Goal: Information Seeking & Learning: Learn about a topic

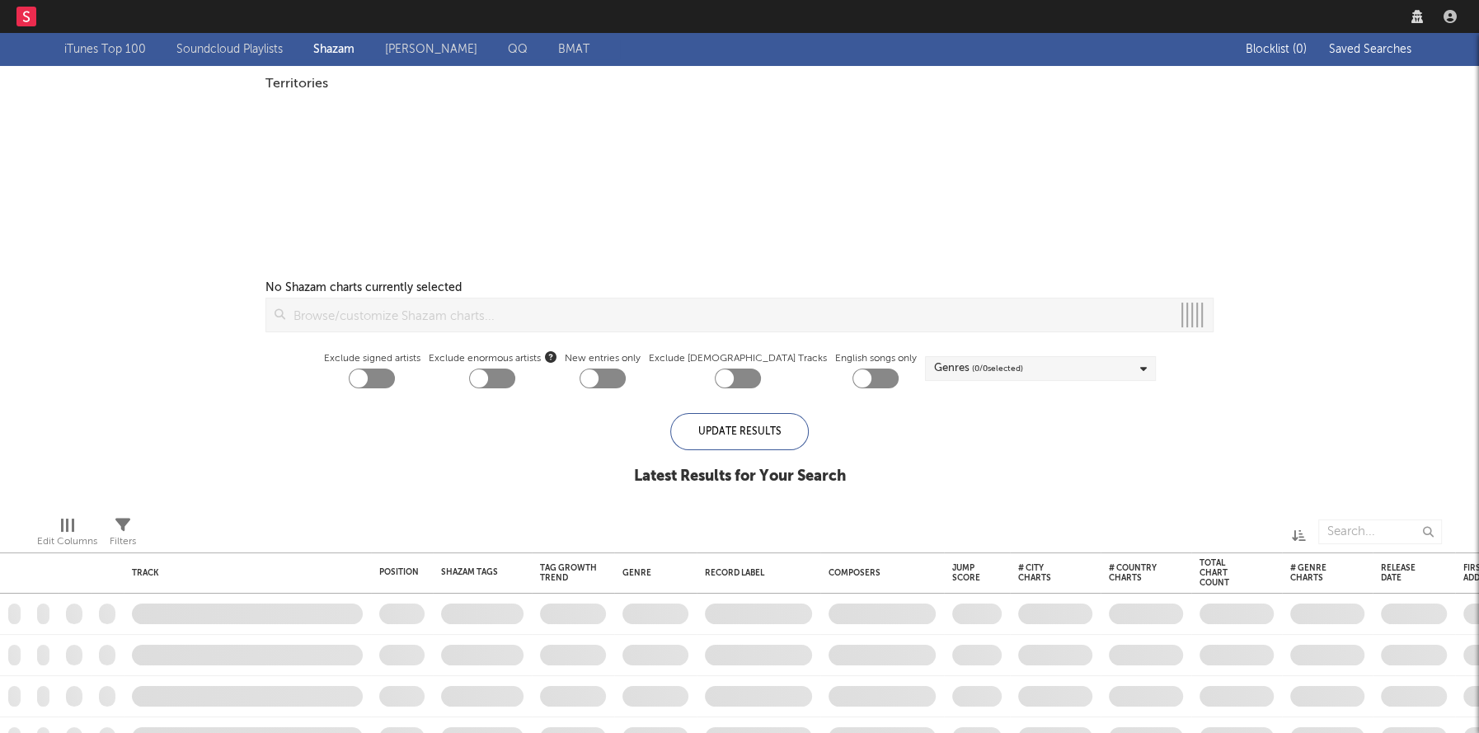
checkbox input "true"
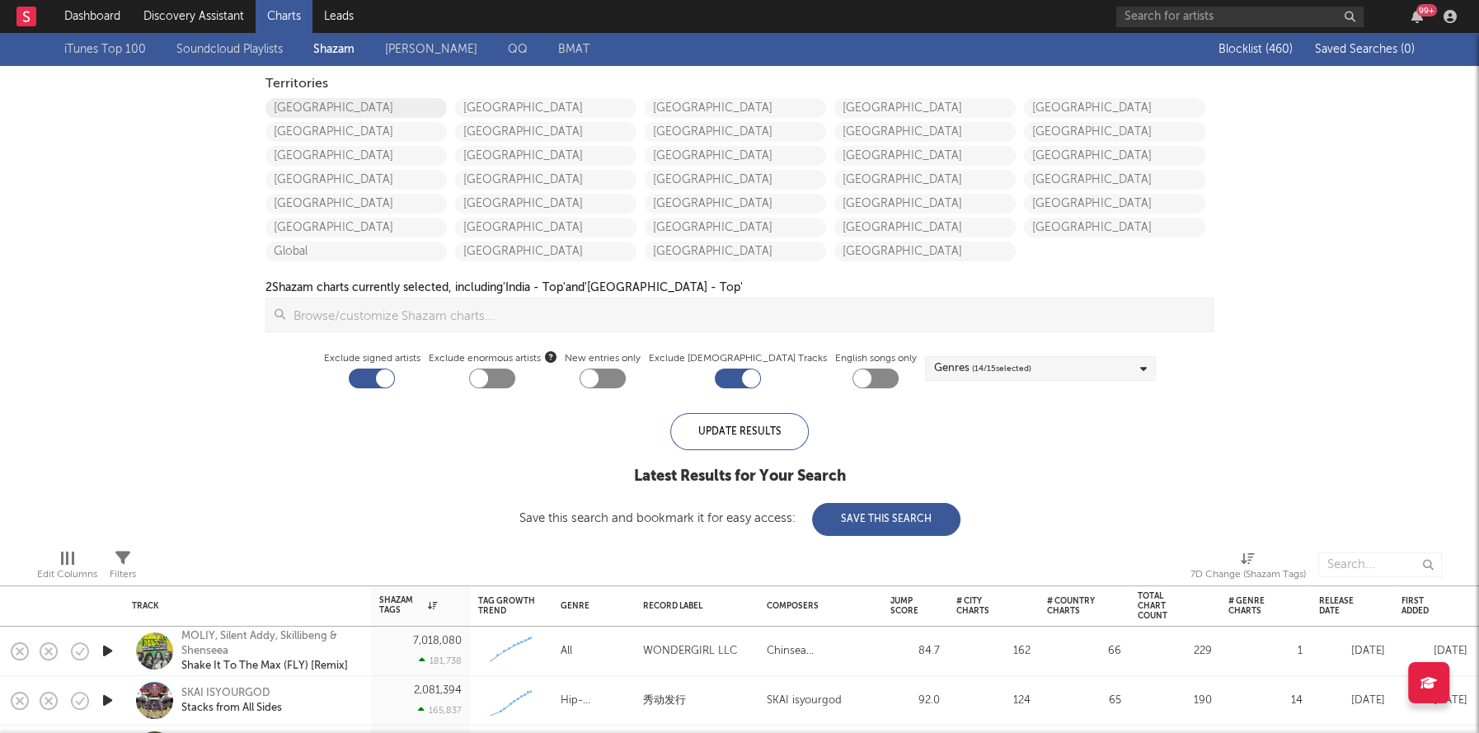
click at [312, 108] on link "United States" at bounding box center [355, 108] width 181 height 20
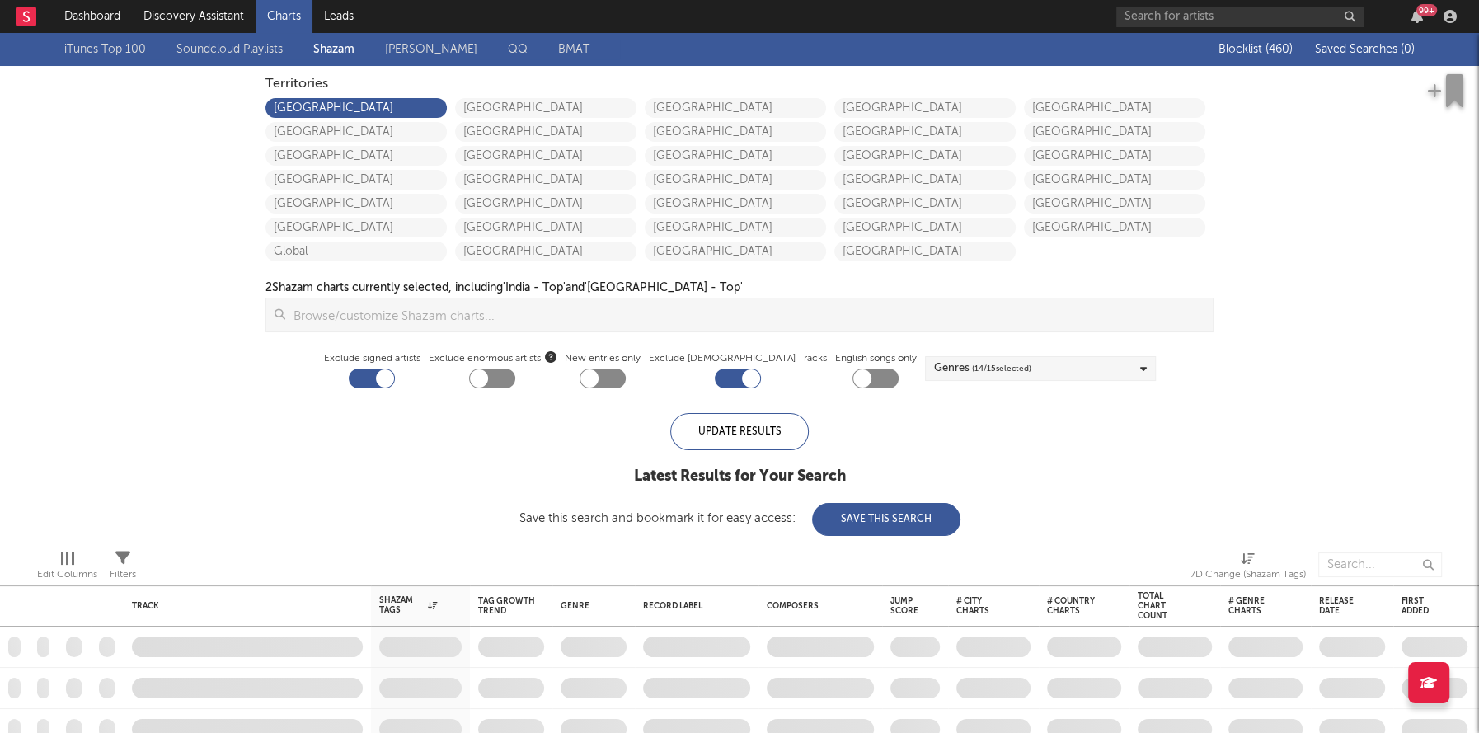
checkbox input "true"
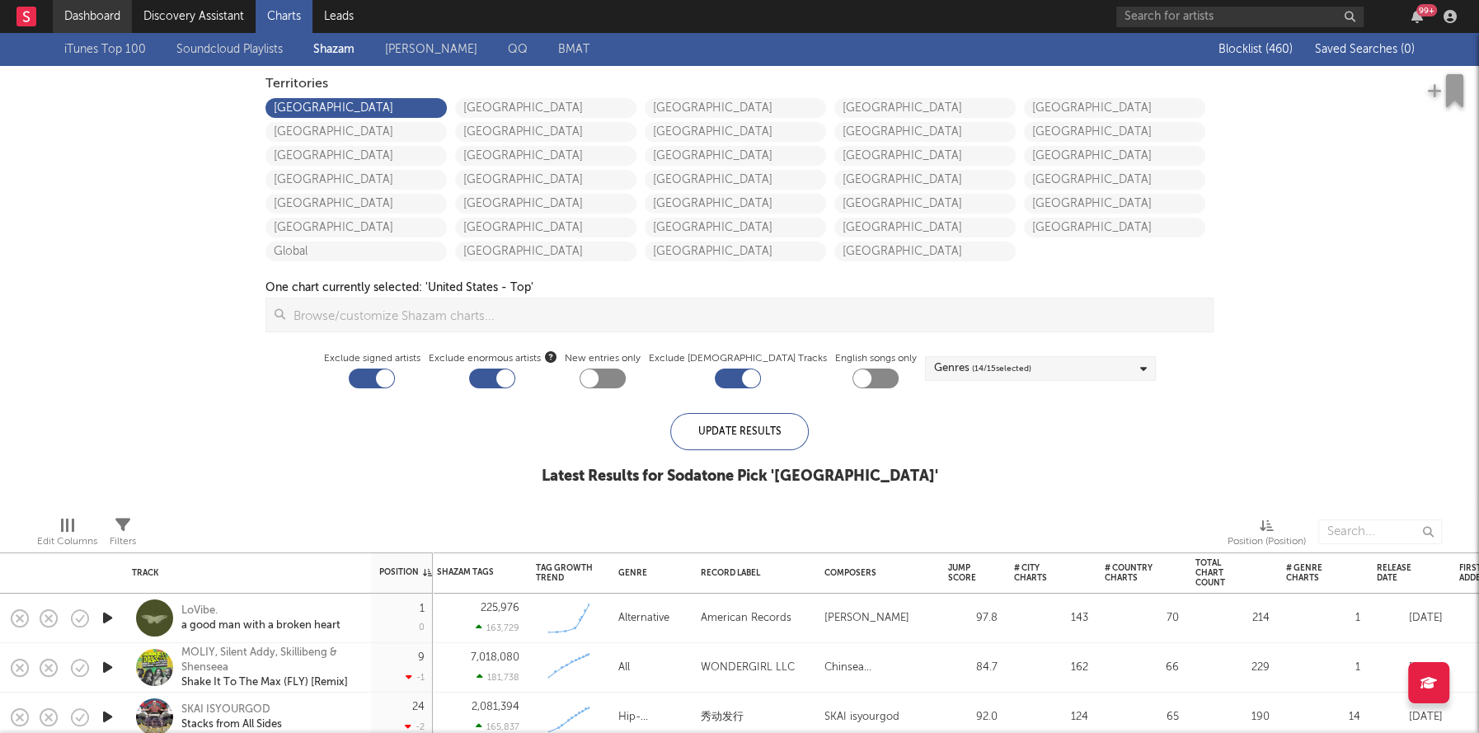
click at [95, 14] on link "Dashboard" at bounding box center [92, 16] width 79 height 33
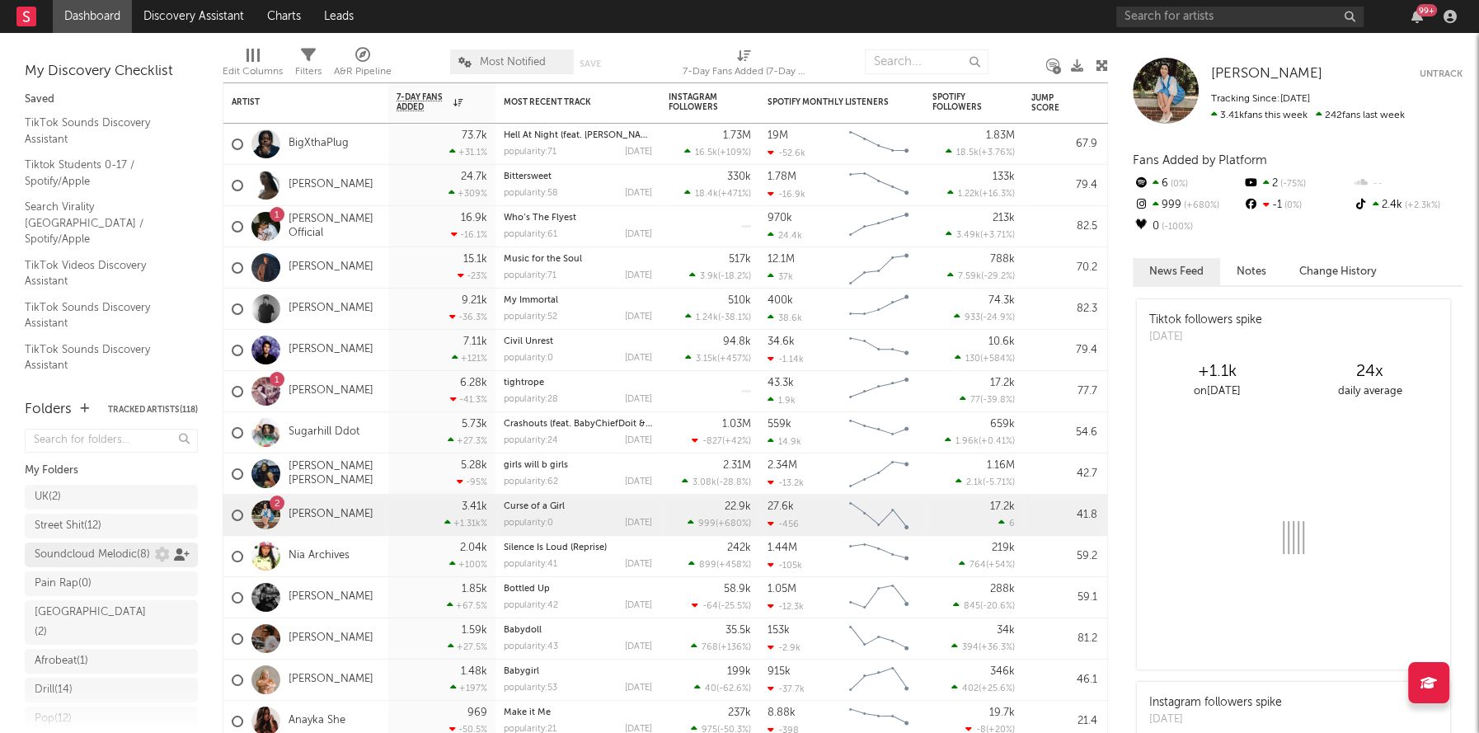
scroll to position [303, 0]
click at [78, 657] on div "Research Priorities ( 9 )" at bounding box center [96, 652] width 122 height 20
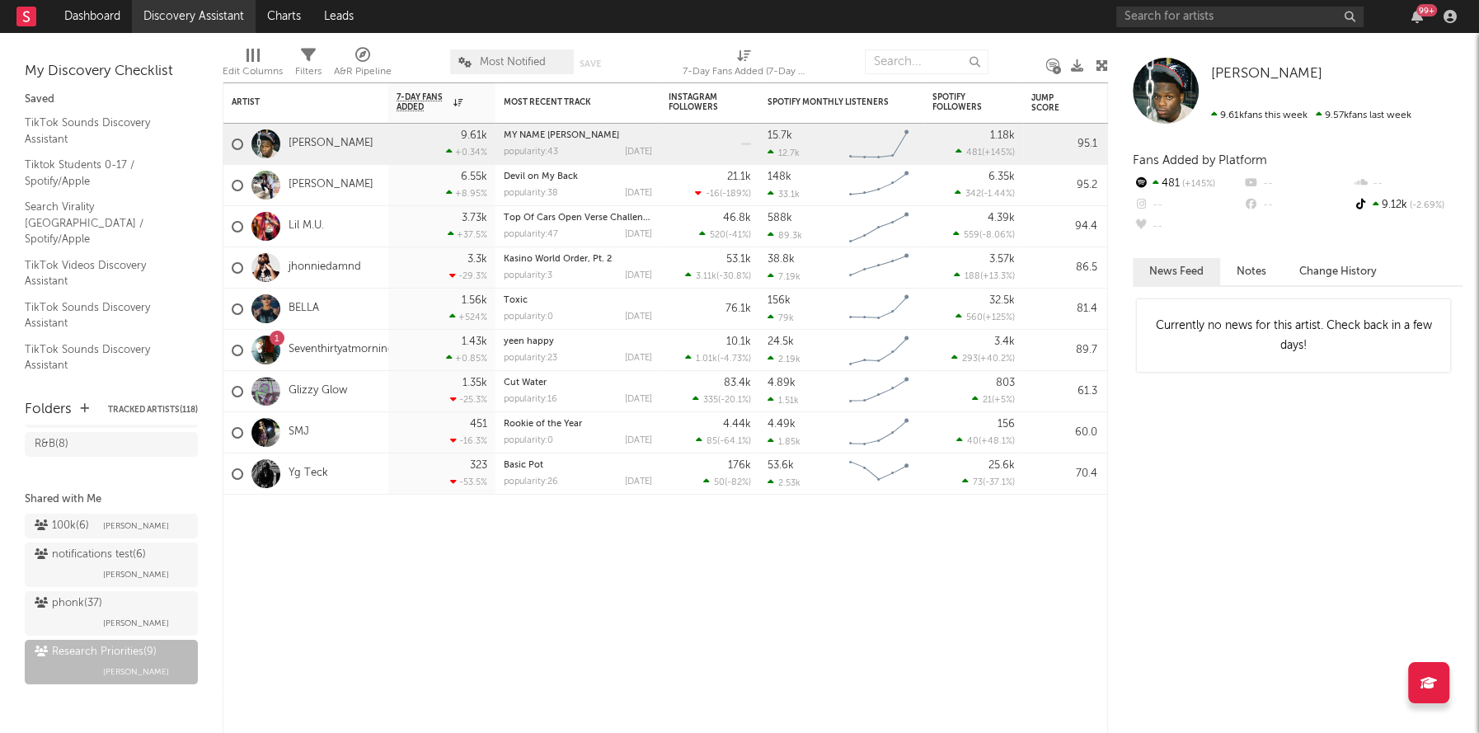
click at [170, 25] on link "Discovery Assistant" at bounding box center [194, 16] width 124 height 33
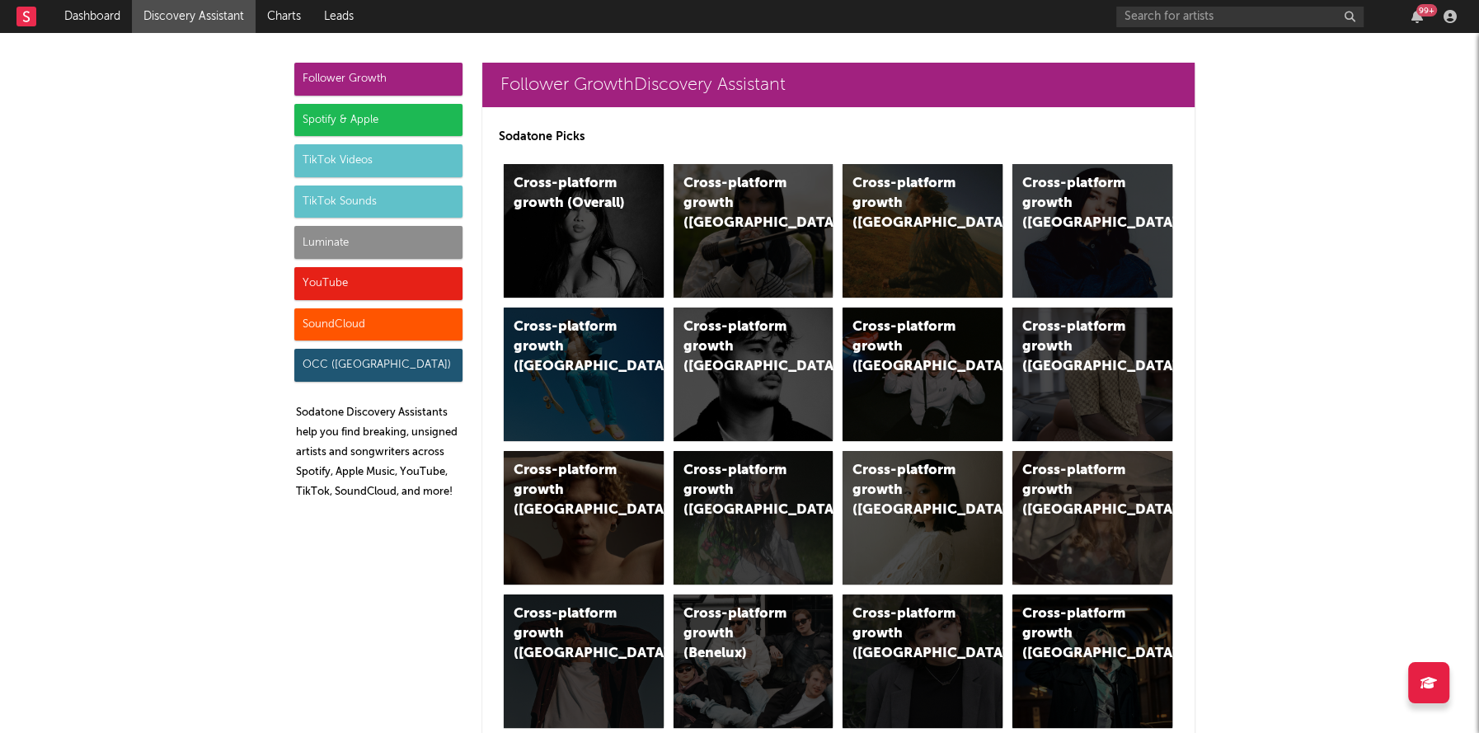
click at [374, 237] on div "Luminate" at bounding box center [378, 242] width 168 height 33
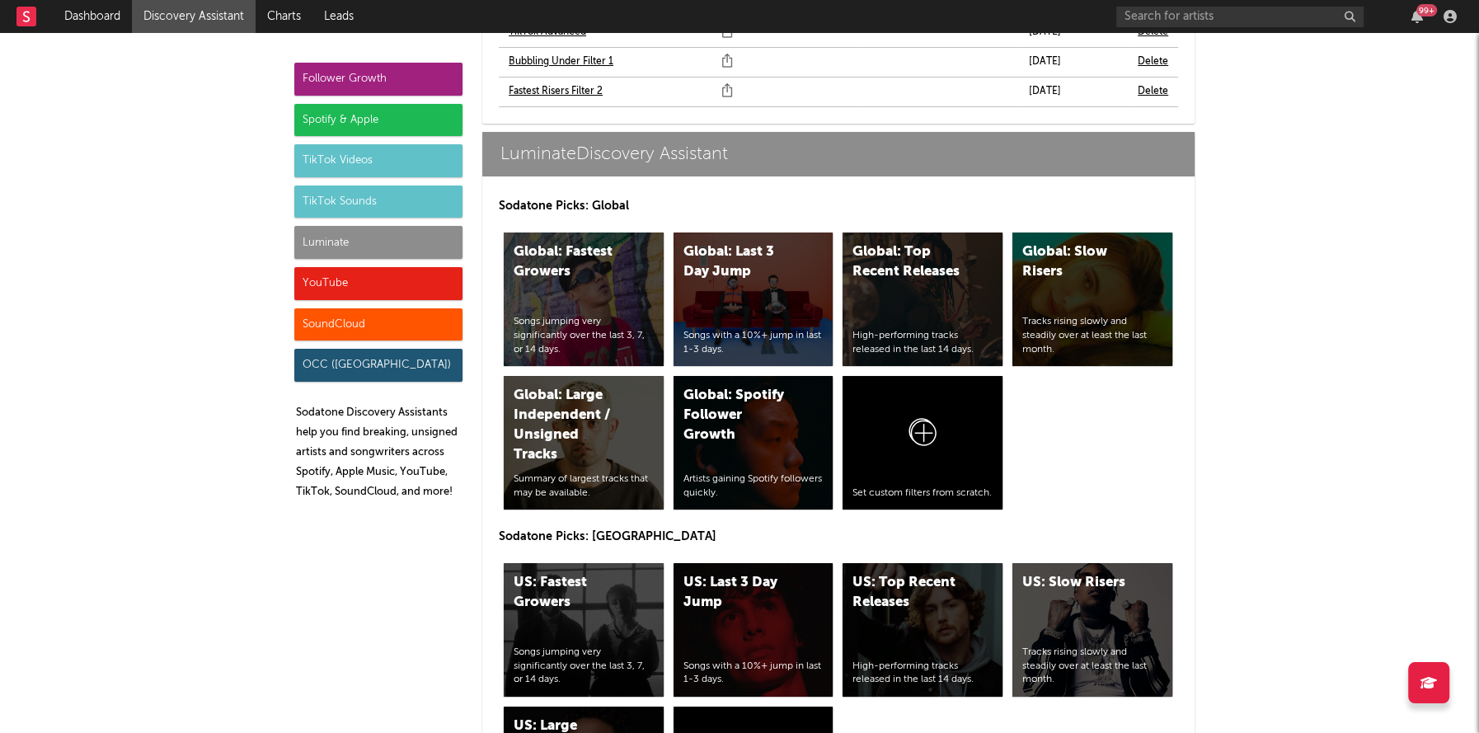
scroll to position [7519, 0]
click at [597, 579] on div "US: Fastest Growers Songs jumping very significantly over the last 3, 7, or 14 …" at bounding box center [584, 630] width 160 height 134
click at [916, 573] on div "US: Top Recent Releases" at bounding box center [909, 593] width 112 height 40
click at [355, 291] on div "YouTube" at bounding box center [378, 283] width 168 height 33
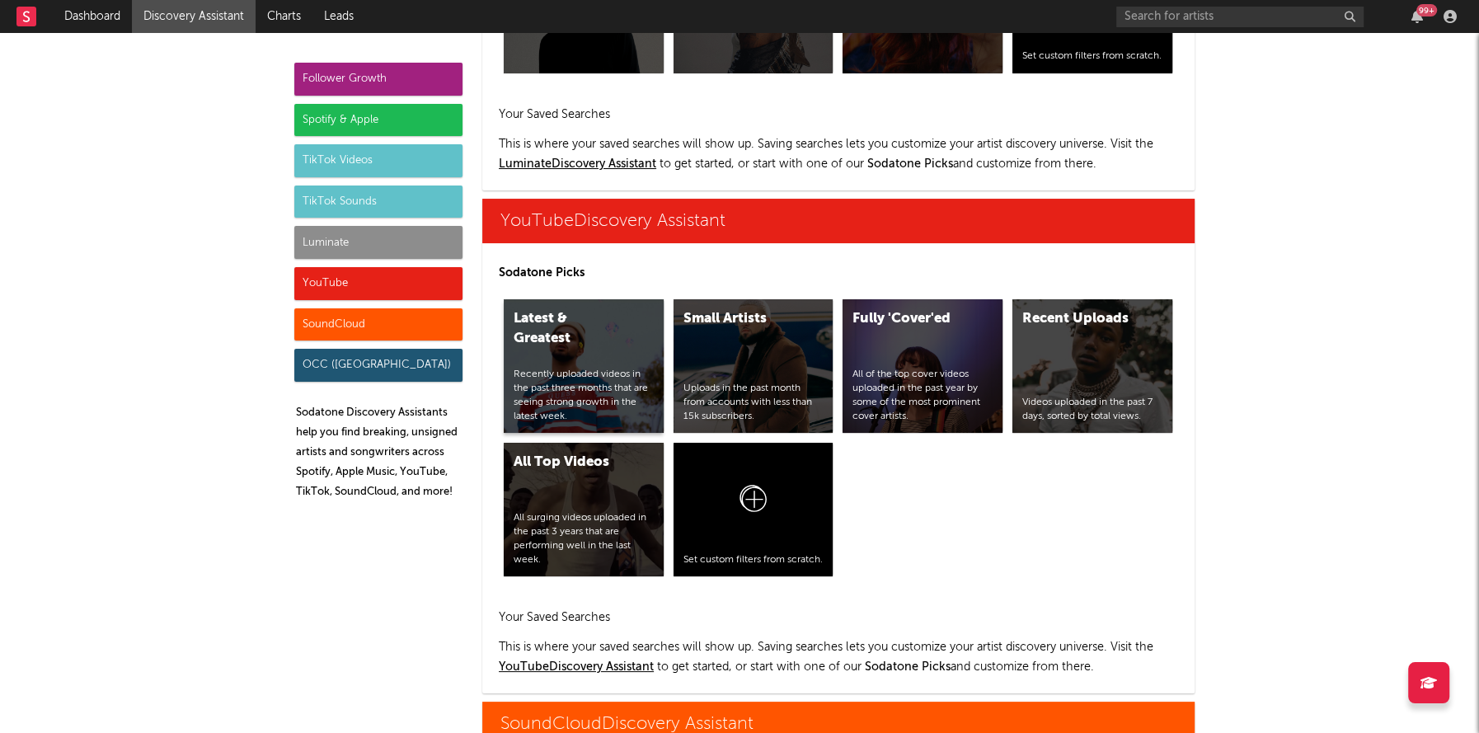
scroll to position [9587, 0]
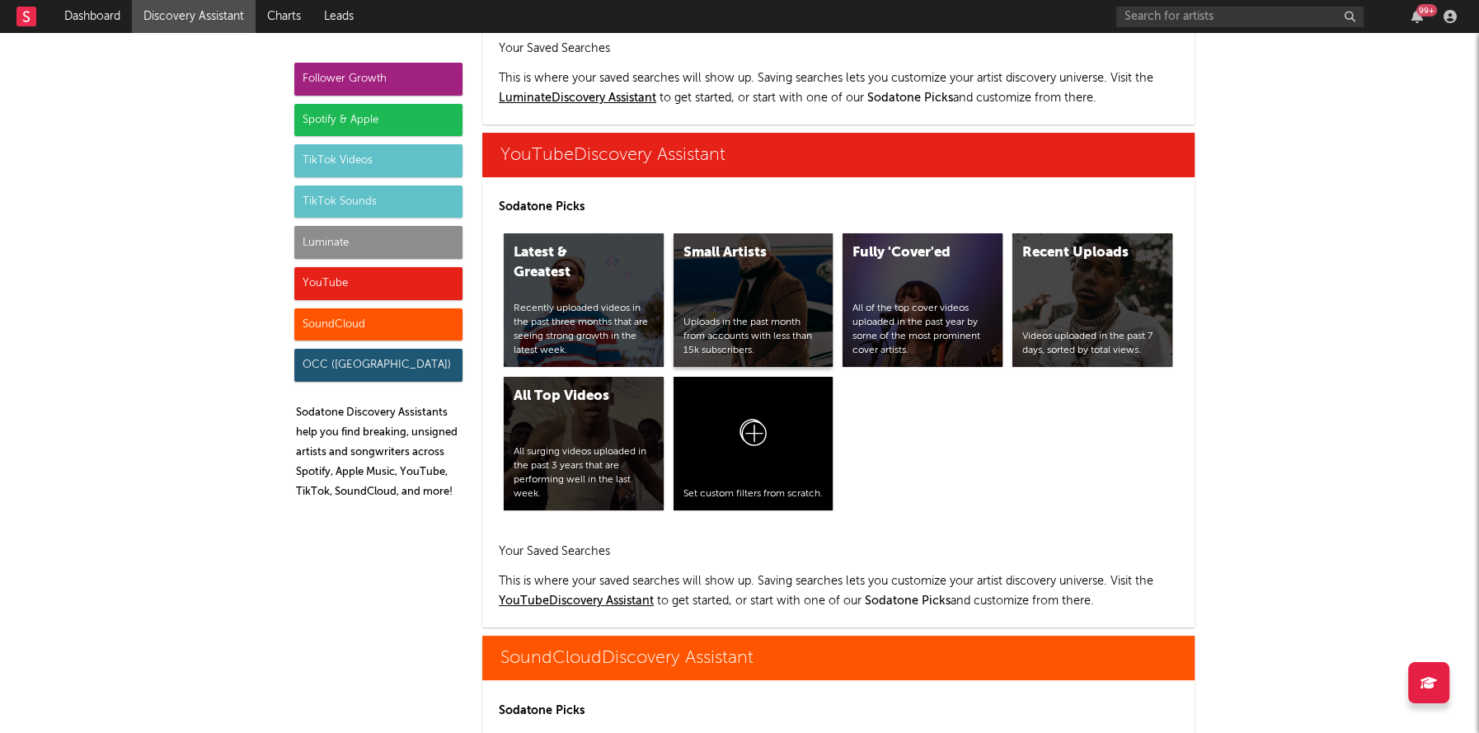
click at [722, 236] on div "Small Artists Uploads in the past month from accounts with less than 15k subscr…" at bounding box center [754, 300] width 160 height 134
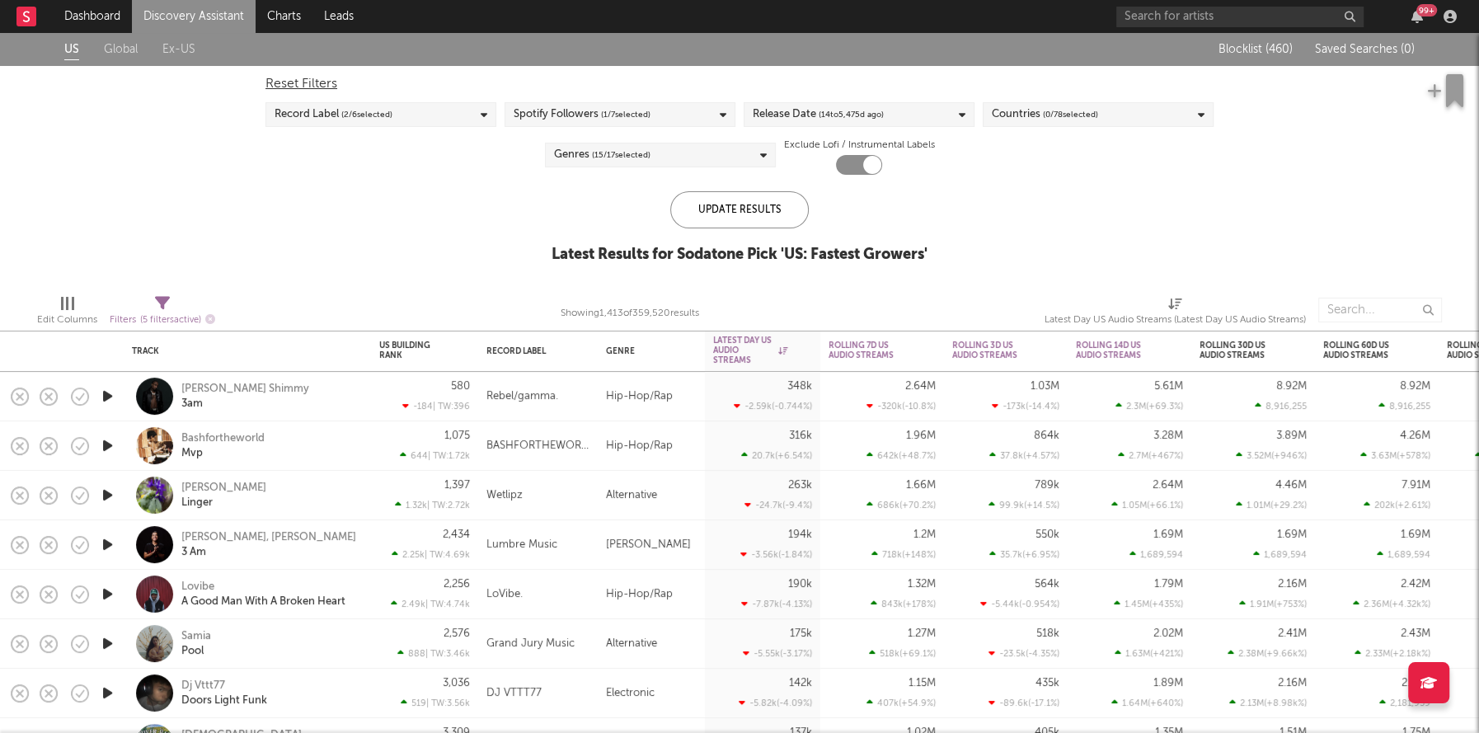
click at [783, 116] on div "Release Date ( 14 to [DATE])" at bounding box center [818, 115] width 131 height 20
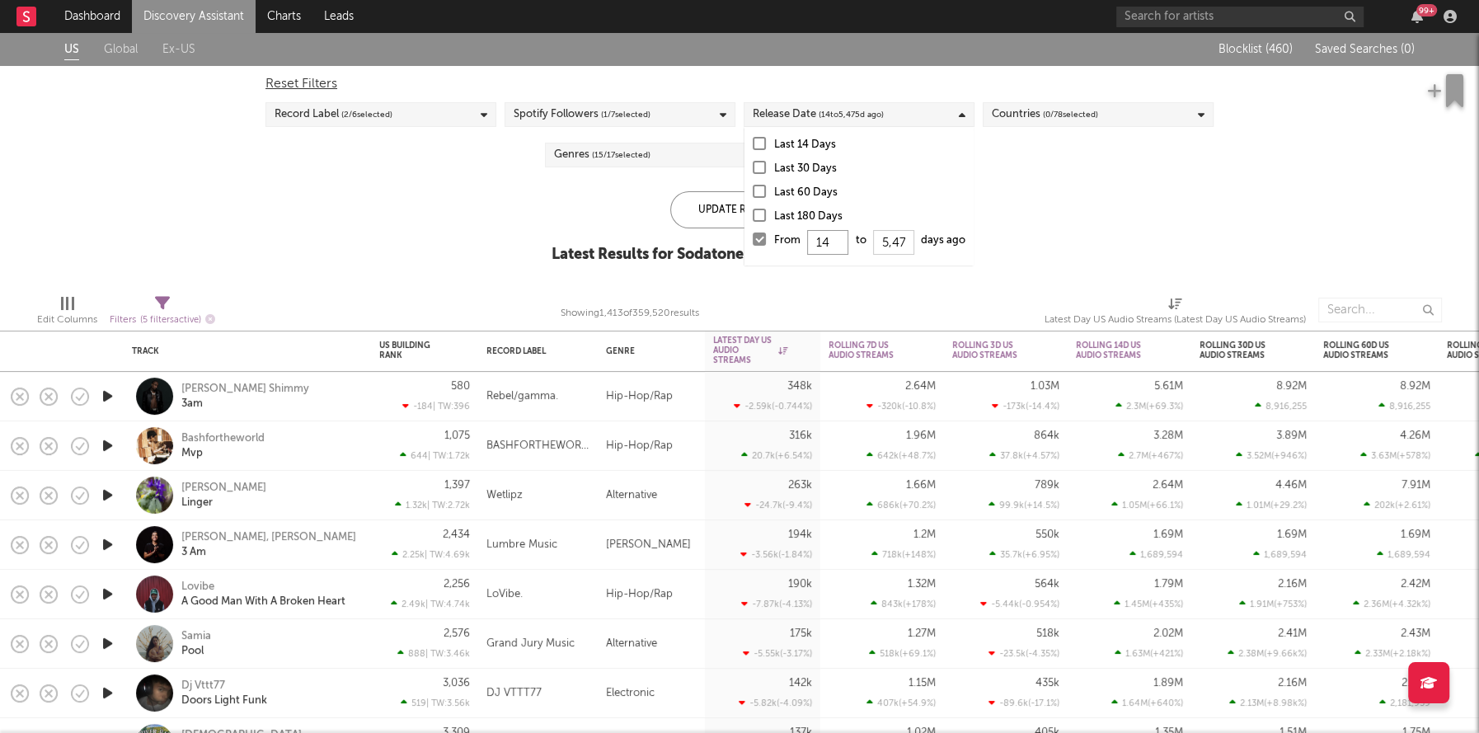
click at [834, 242] on input "14" at bounding box center [827, 242] width 41 height 25
type input "1"
type input "0"
click at [726, 203] on div "Update Results" at bounding box center [739, 209] width 139 height 37
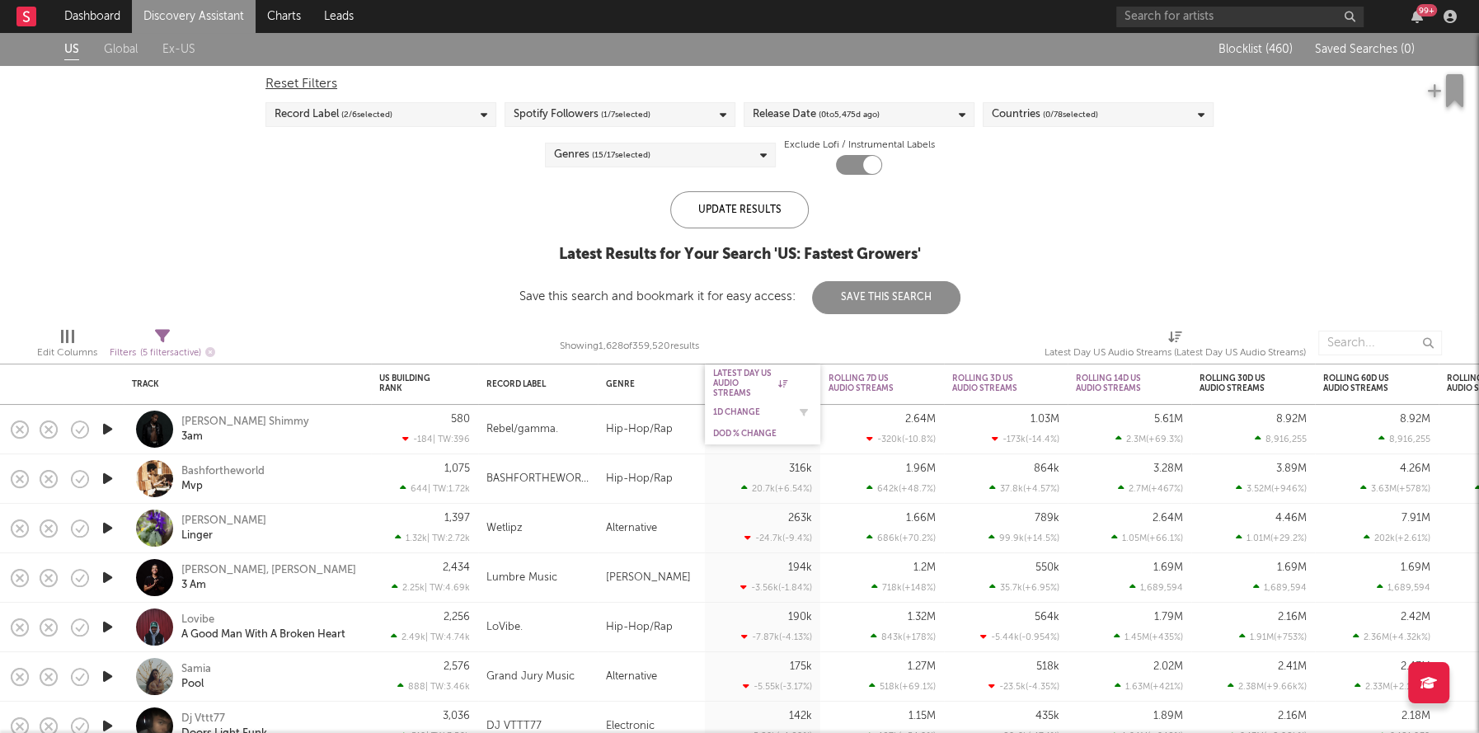
click at [726, 412] on div "1D Change" at bounding box center [750, 412] width 74 height 10
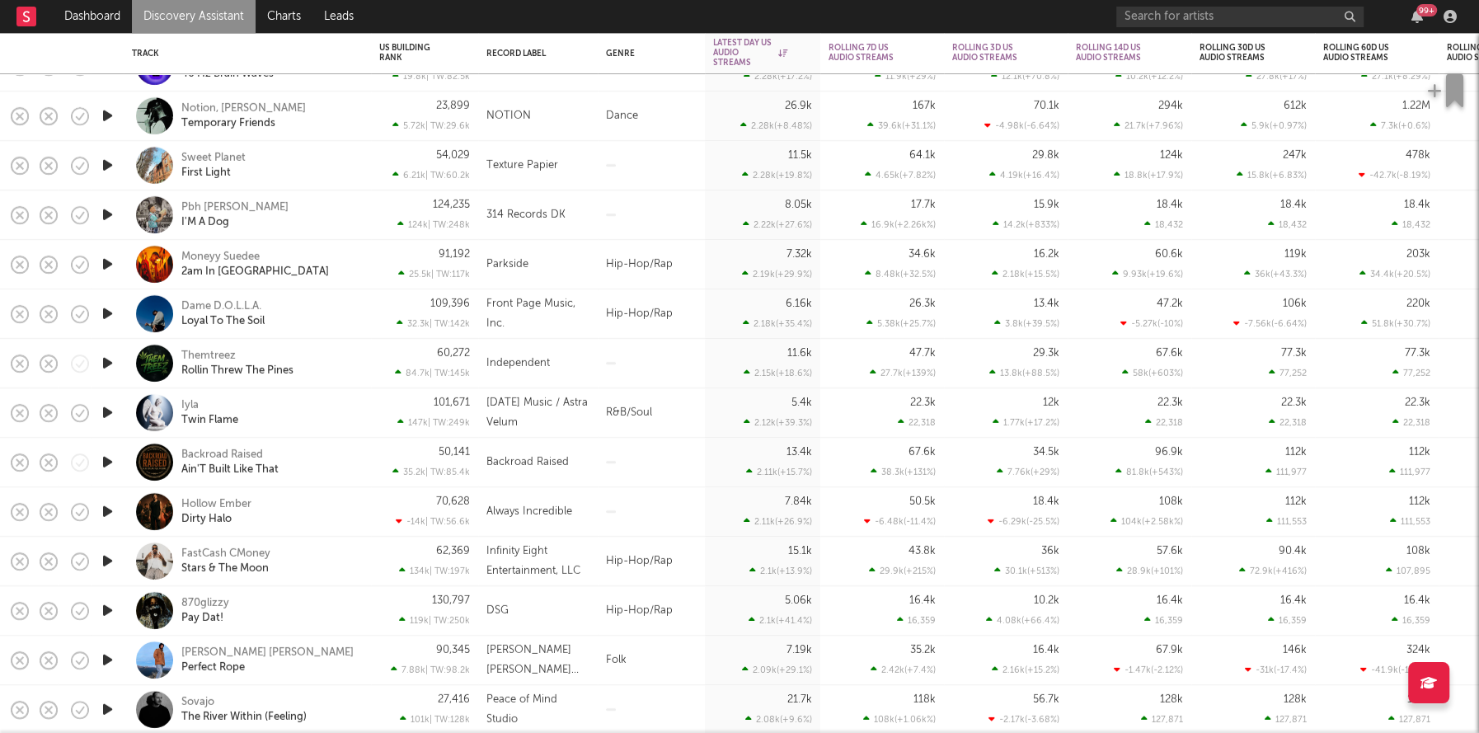
click at [104, 221] on icon "button" at bounding box center [107, 214] width 17 height 21
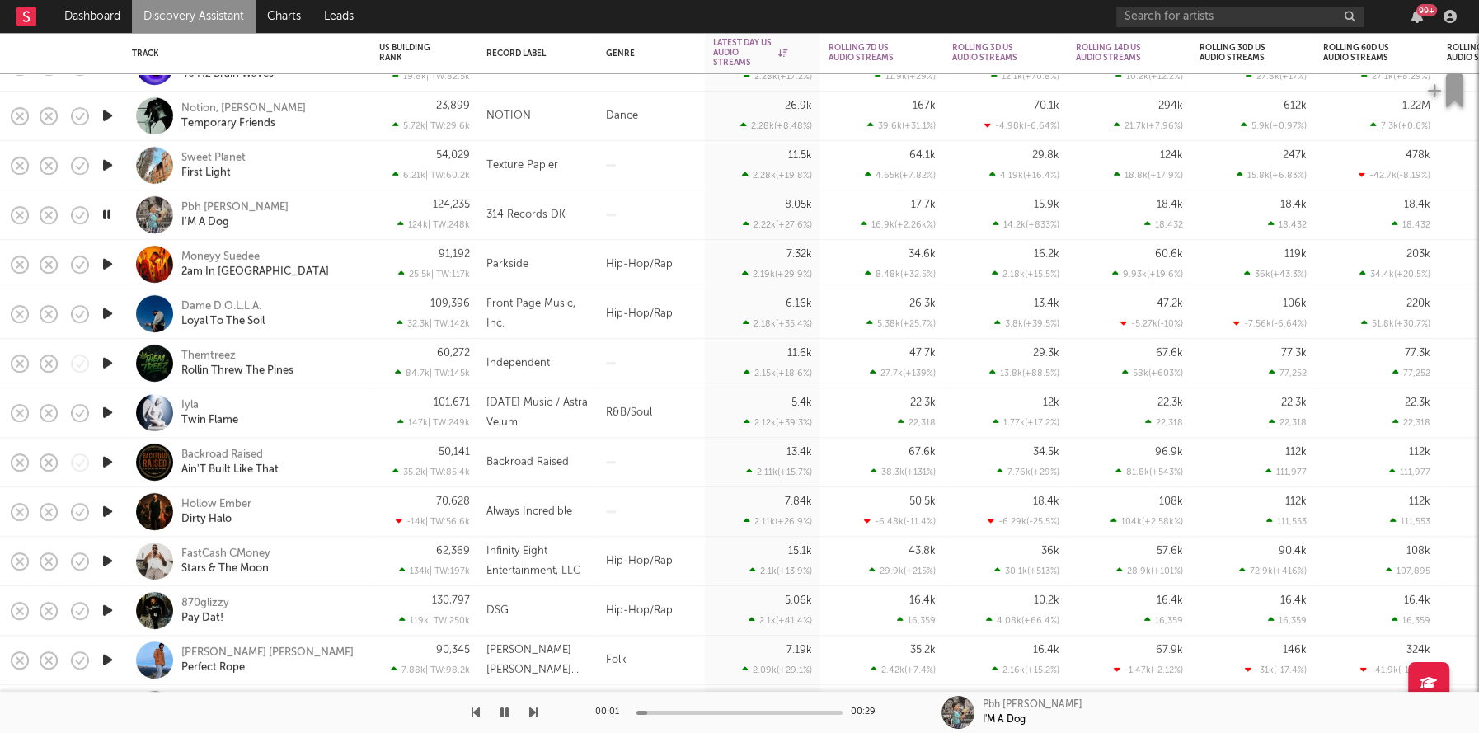
click at [104, 220] on icon "button" at bounding box center [107, 214] width 16 height 21
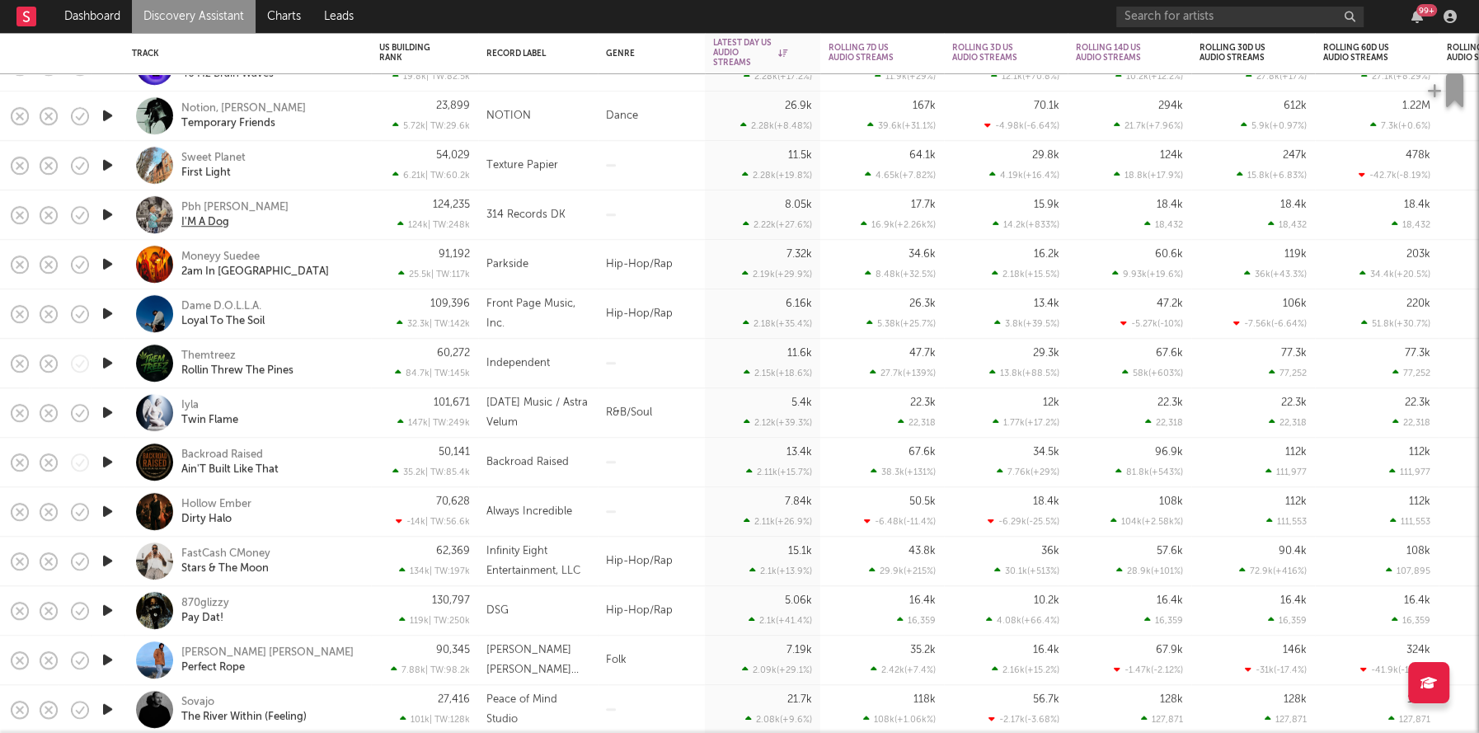
click at [205, 223] on div "I'M A Dog" at bounding box center [205, 222] width 48 height 15
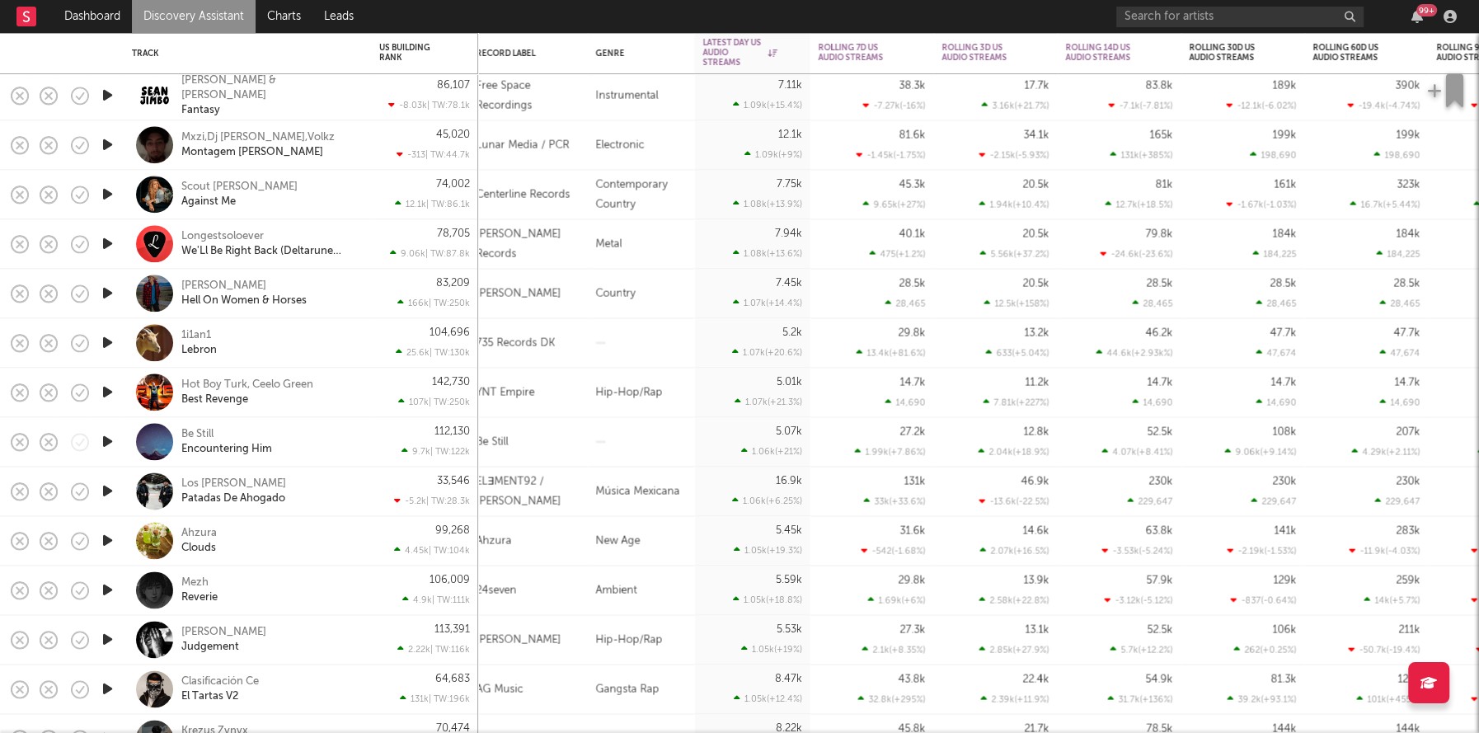
click at [115, 343] on icon "button" at bounding box center [107, 342] width 17 height 21
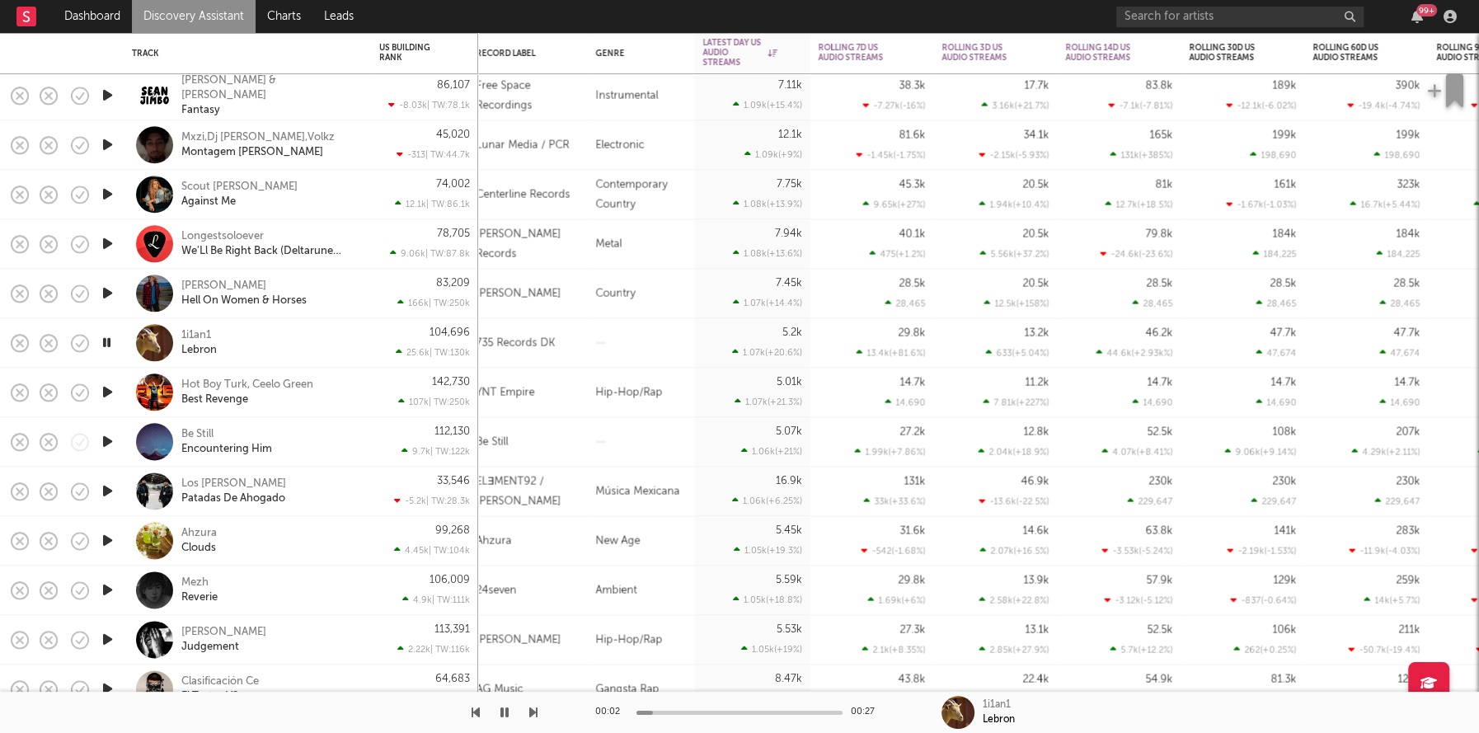
click at [115, 343] on div at bounding box center [107, 342] width 16 height 21
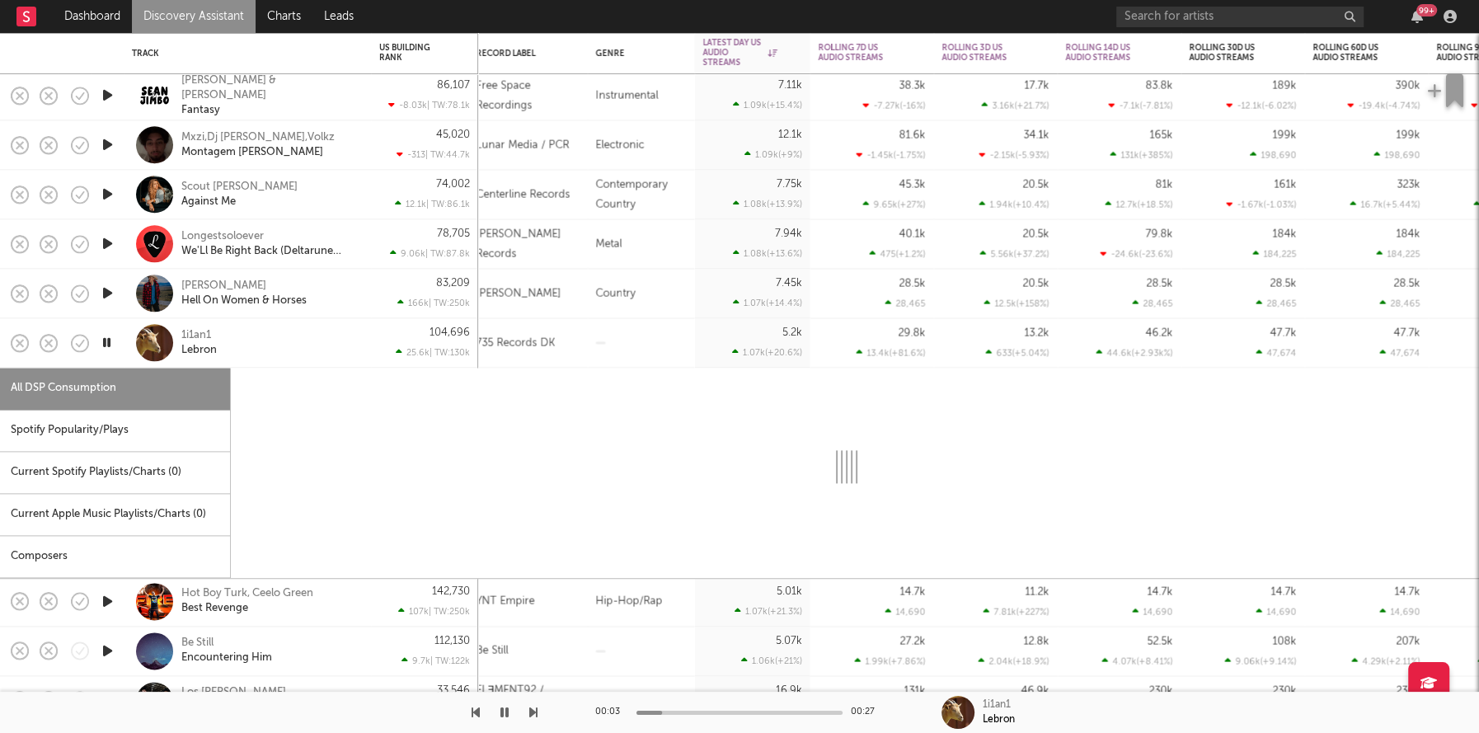
click at [106, 338] on icon "button" at bounding box center [107, 342] width 16 height 21
select select "1w"
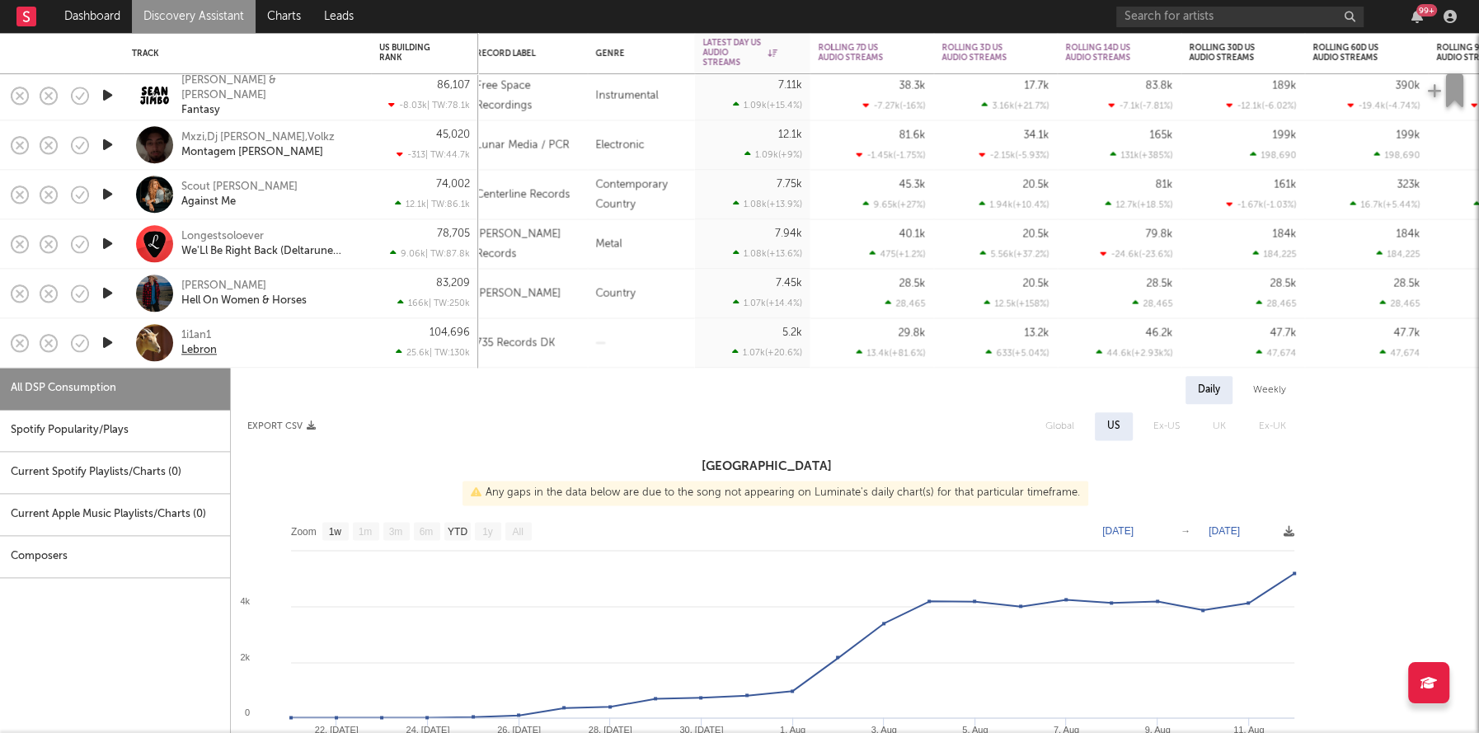
click at [186, 351] on div "Lebron" at bounding box center [198, 350] width 35 height 15
click at [294, 334] on div "1i1an1 Lebron" at bounding box center [269, 343] width 177 height 30
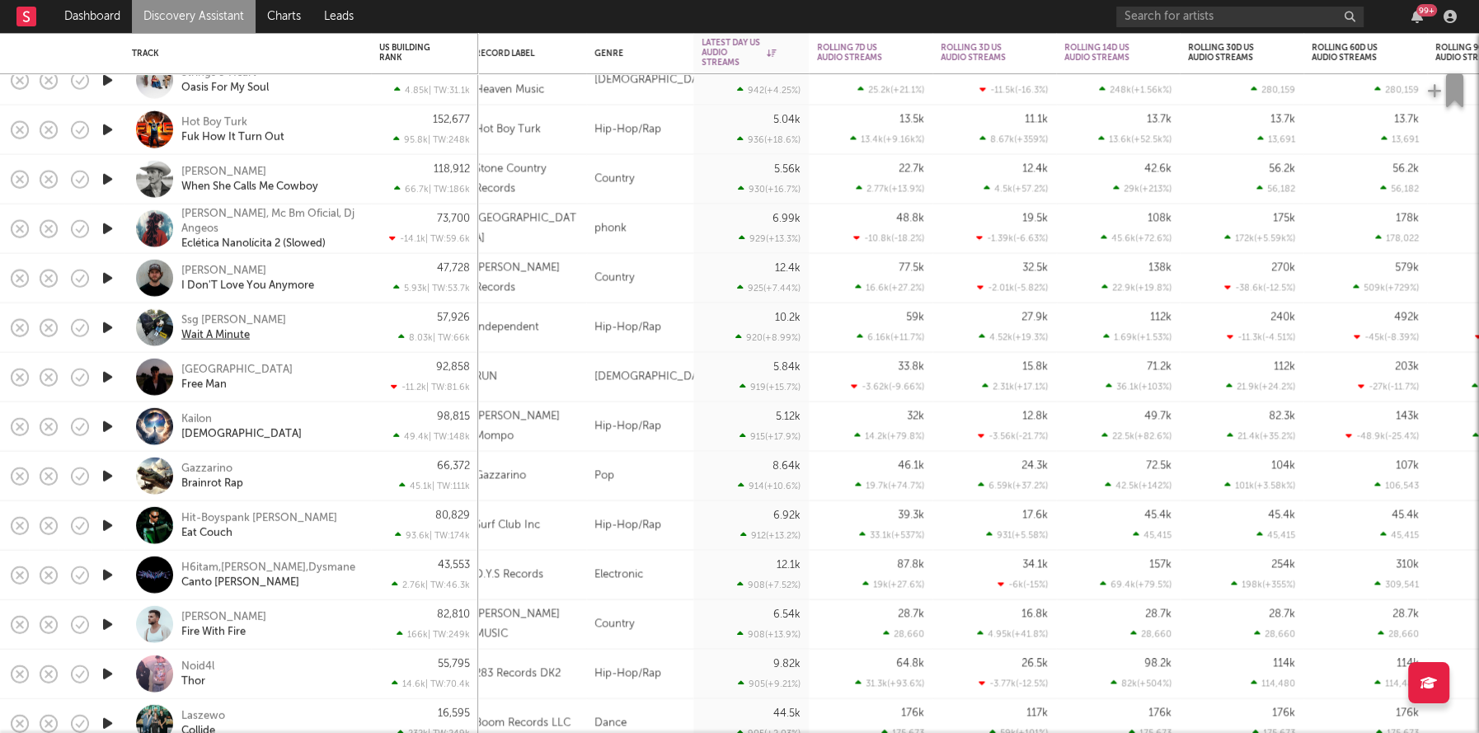
click at [242, 335] on div "Wait A Minute" at bounding box center [215, 334] width 68 height 15
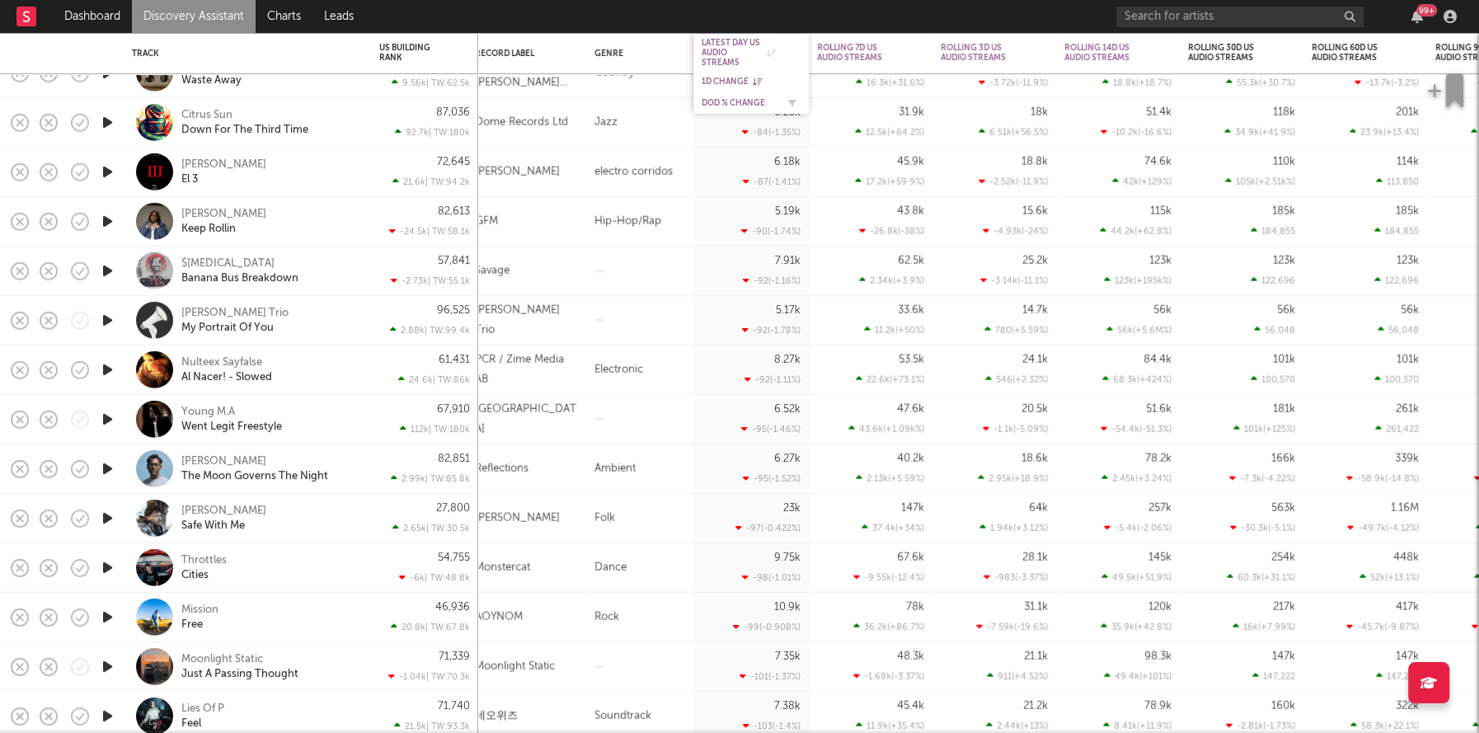
click at [718, 98] on div "DoD % Change" at bounding box center [739, 103] width 74 height 10
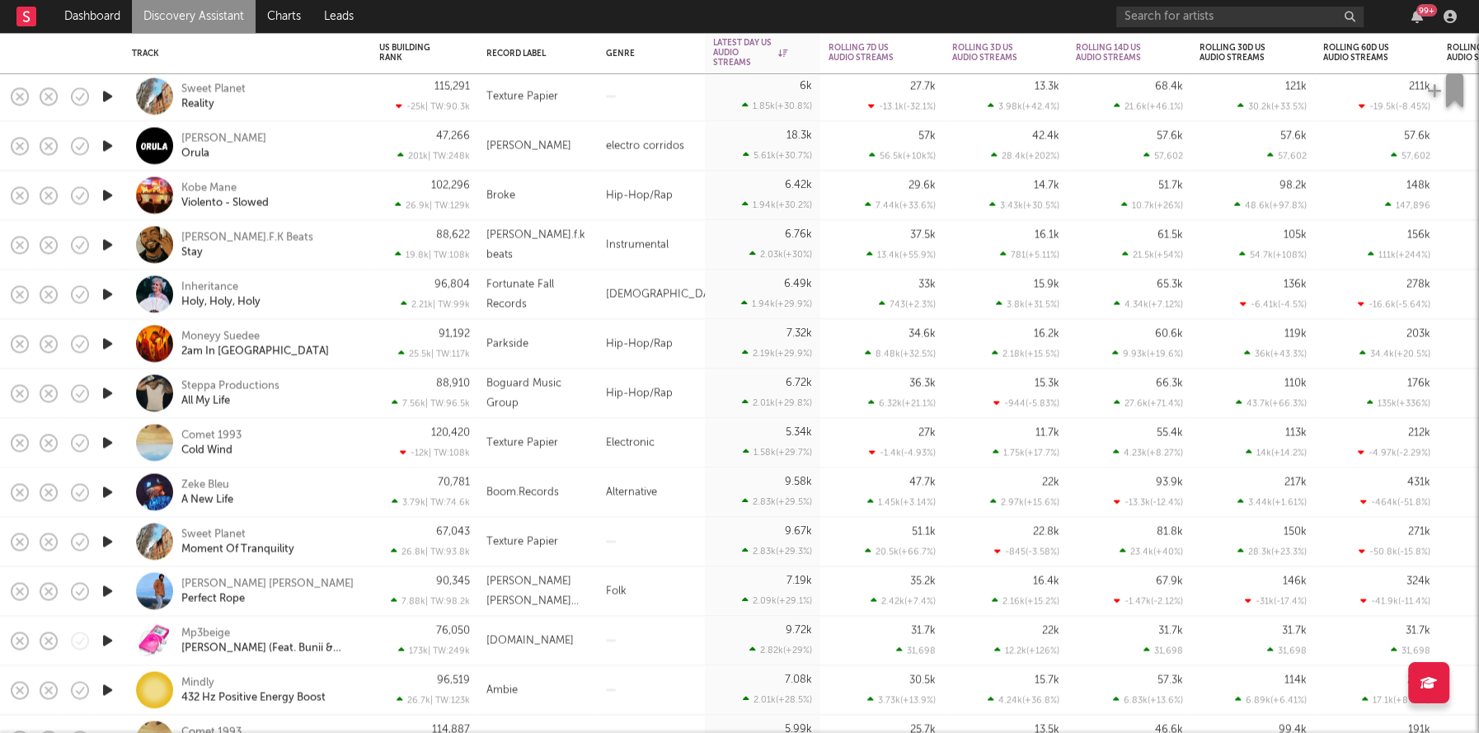
click at [107, 392] on icon "button" at bounding box center [107, 393] width 17 height 21
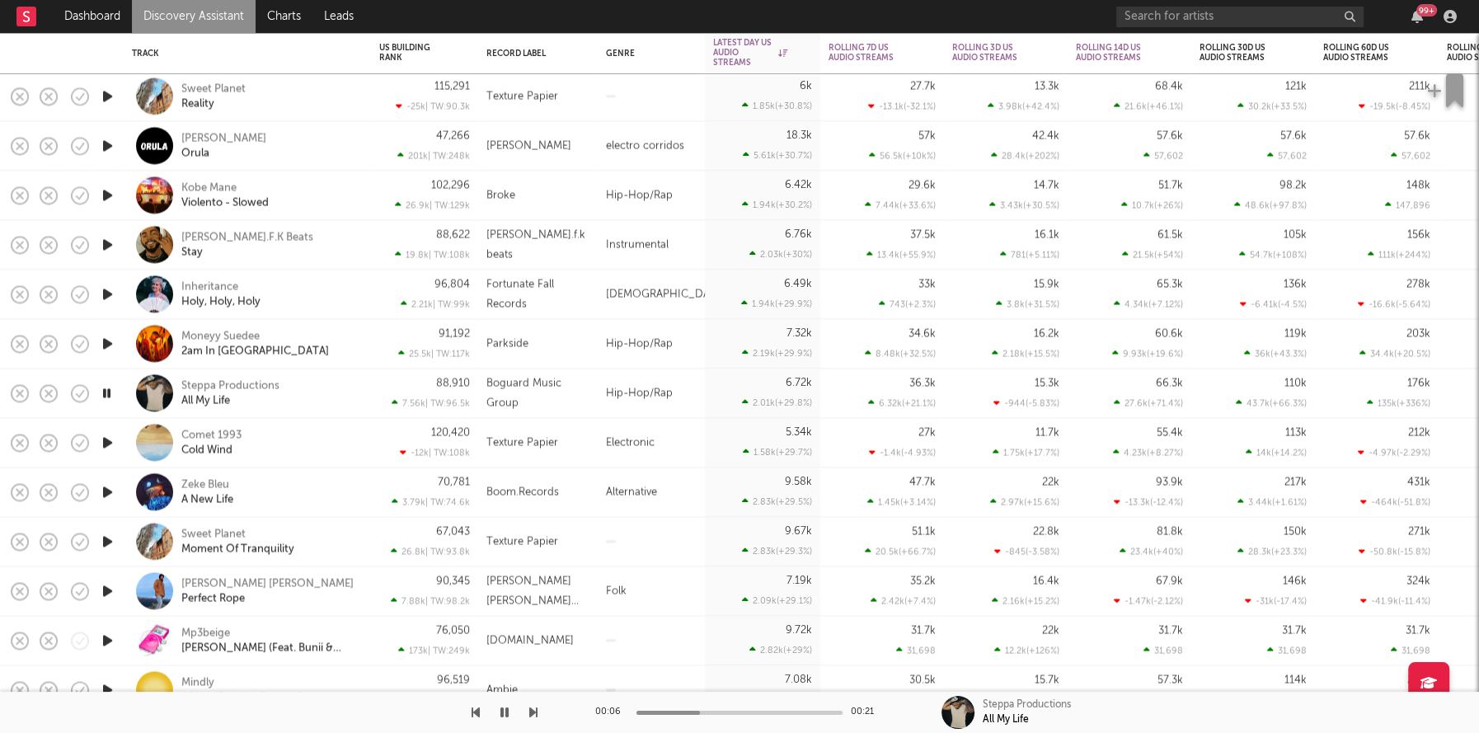
click at [107, 392] on icon "button" at bounding box center [107, 393] width 16 height 21
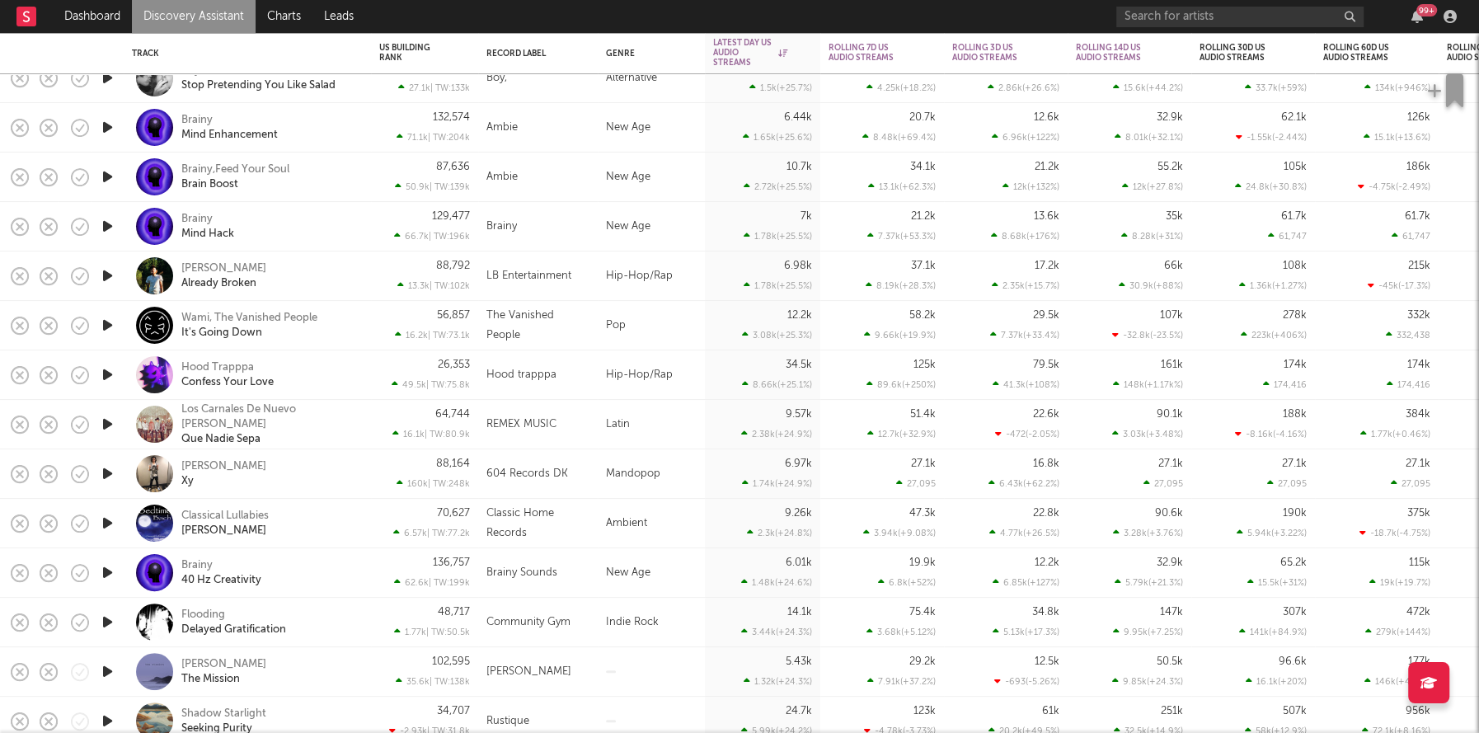
click at [110, 272] on icon "button" at bounding box center [107, 275] width 17 height 21
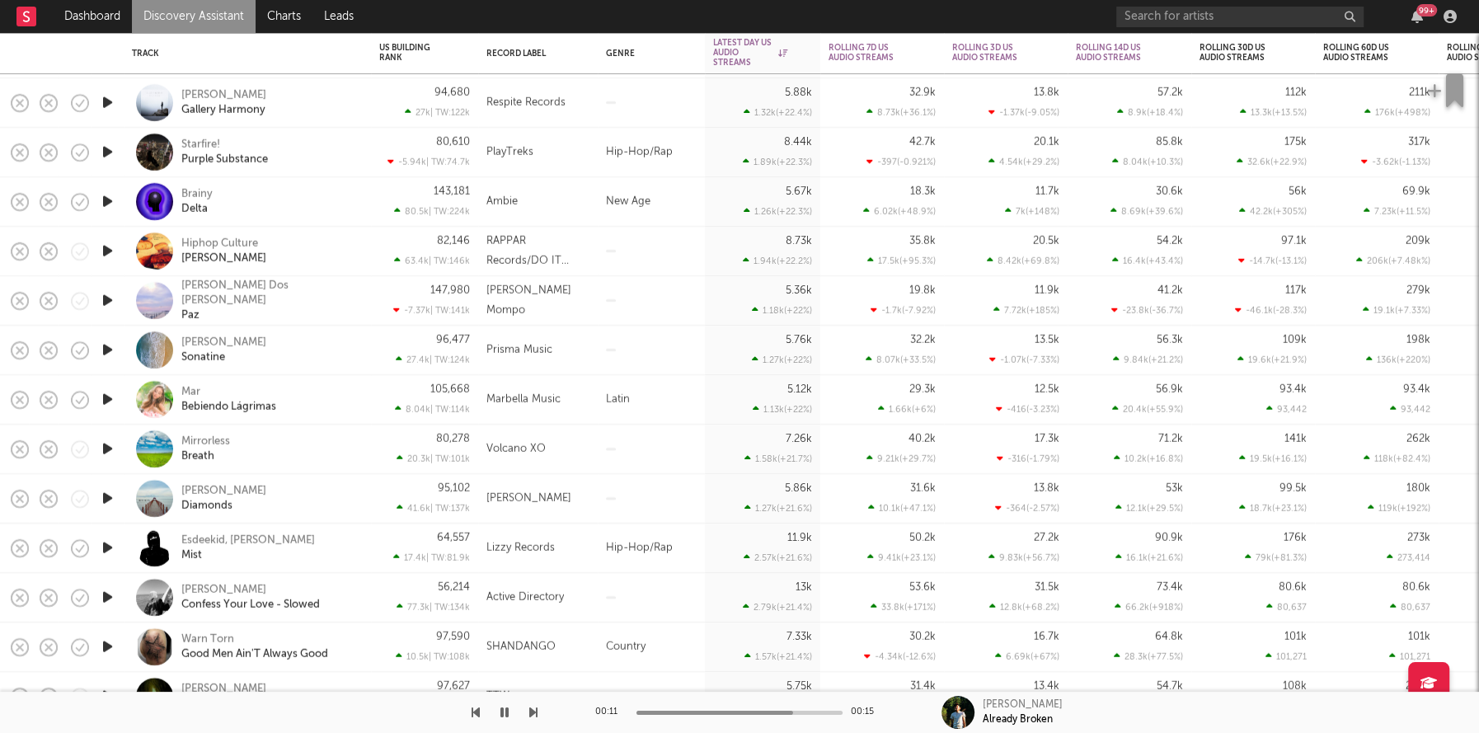
click at [505, 714] on icon "button" at bounding box center [504, 712] width 8 height 13
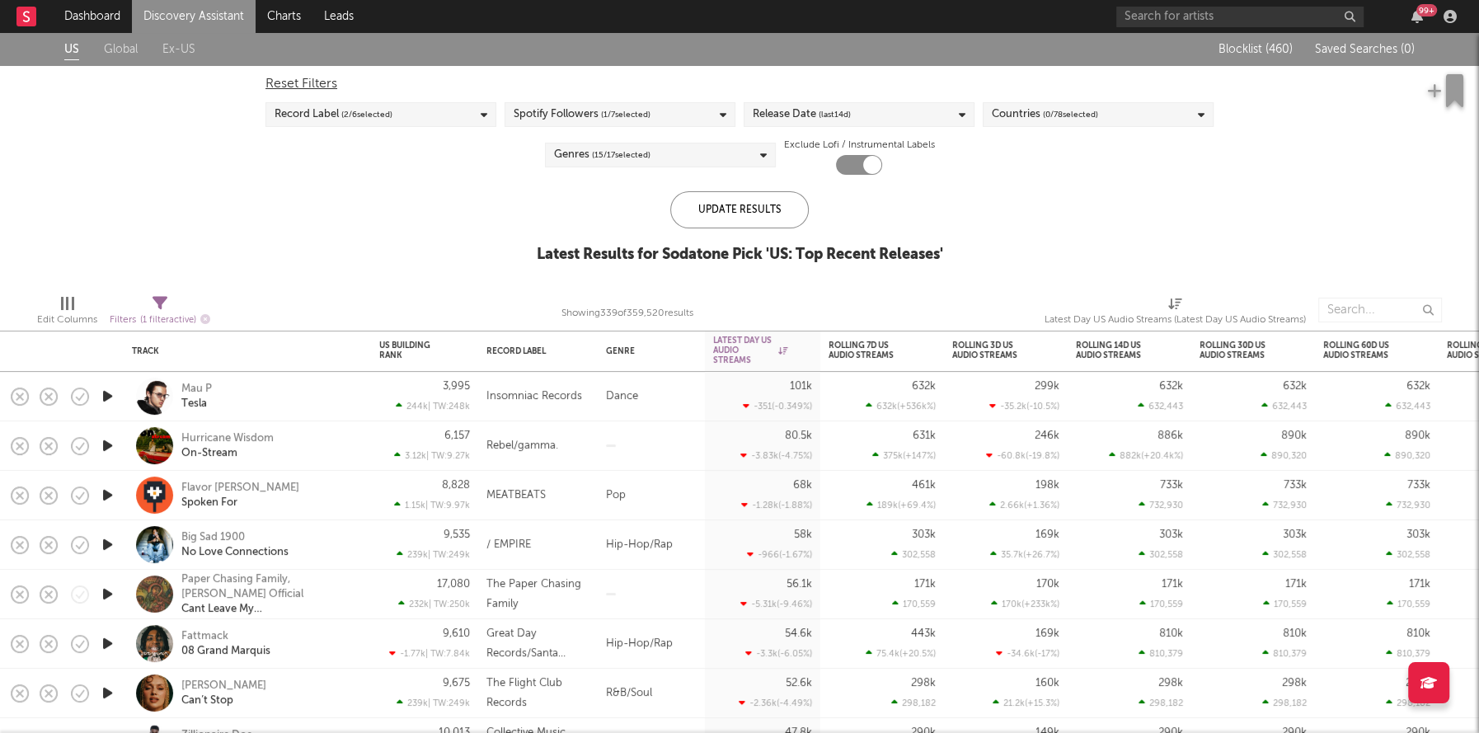
click at [784, 115] on div "Release Date (last 14 d)" at bounding box center [802, 115] width 98 height 20
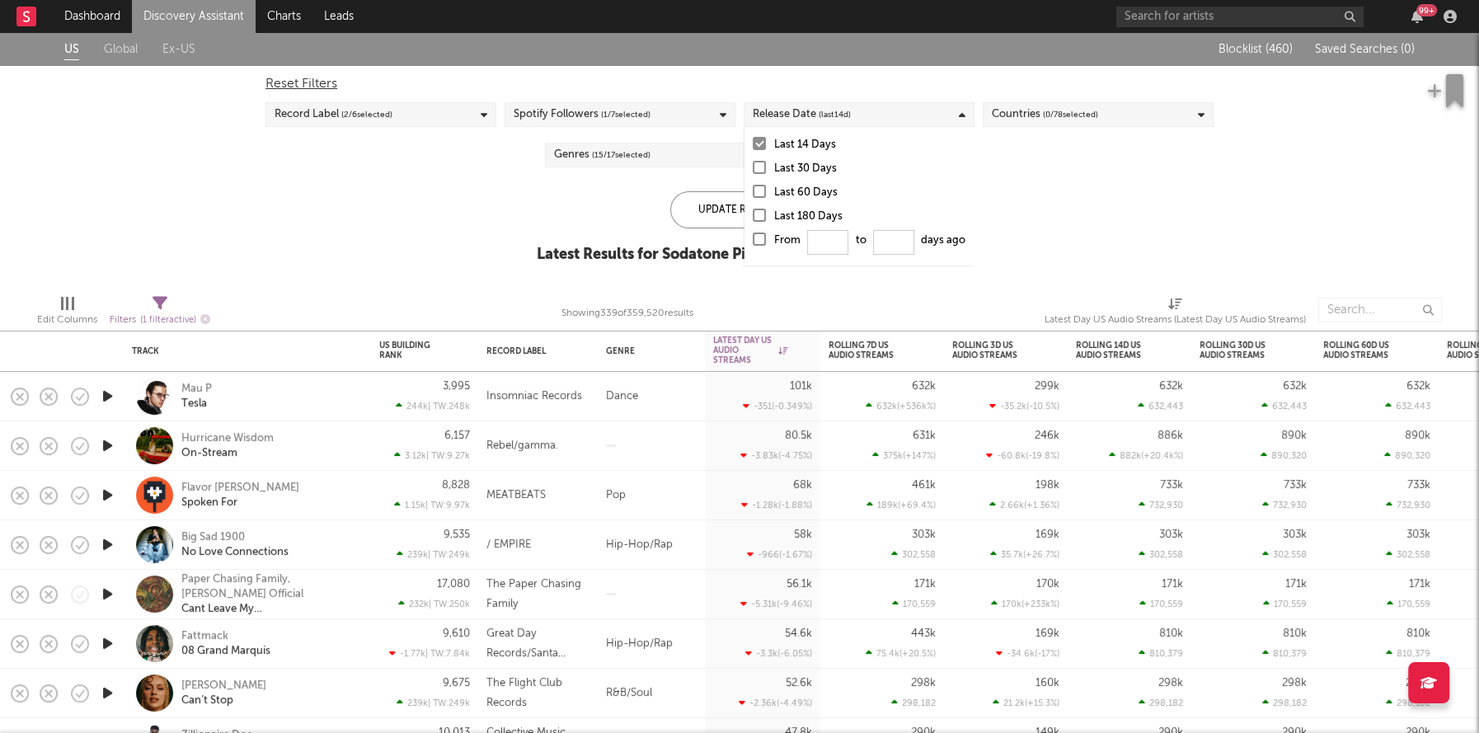
click at [761, 241] on div at bounding box center [759, 239] width 13 height 13
click at [753, 241] on input "From to days ago" at bounding box center [753, 244] width 0 height 26
click at [818, 246] on input "From to days ago" at bounding box center [827, 242] width 41 height 25
type input "0"
click at [691, 207] on div "Update Results" at bounding box center [739, 209] width 139 height 37
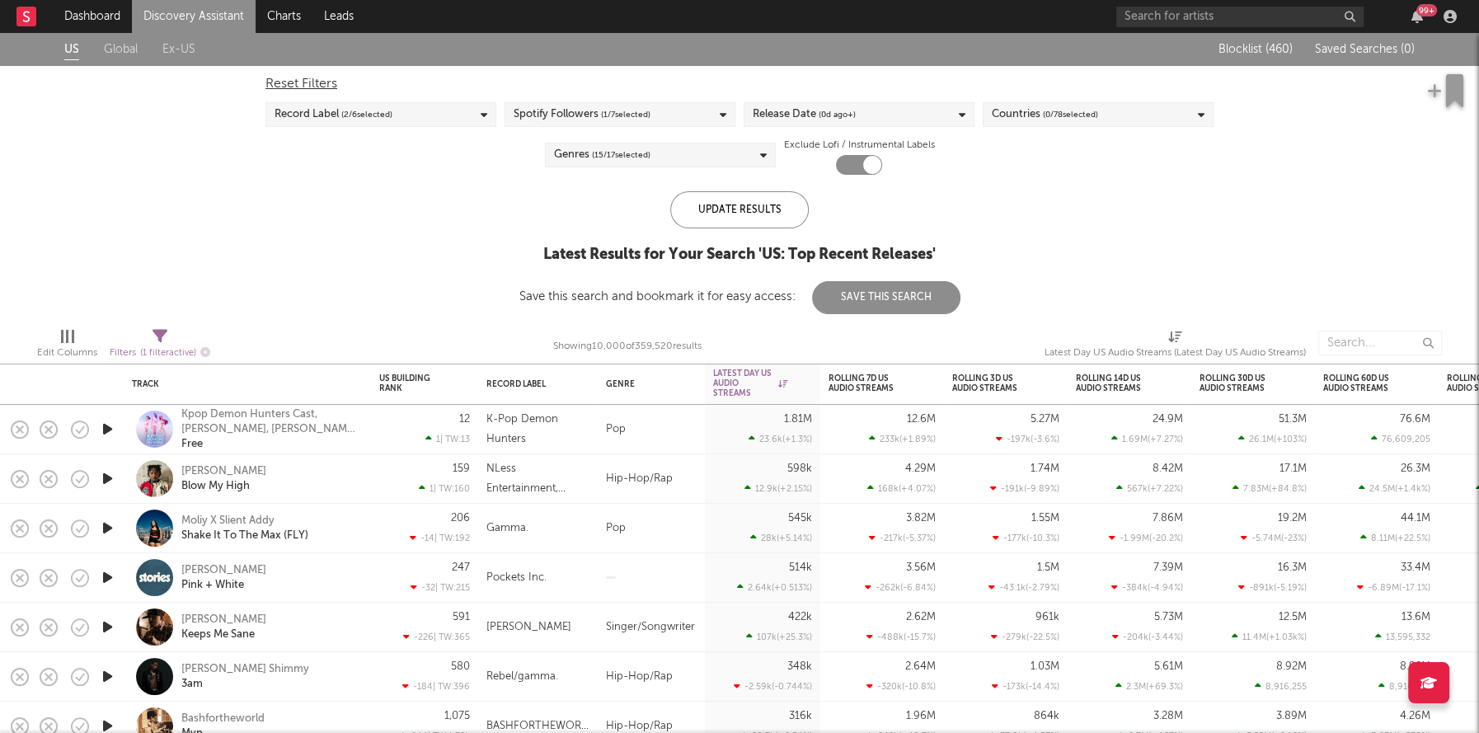
click at [662, 159] on div "Genres ( 15 / 17 selected)" at bounding box center [660, 155] width 231 height 25
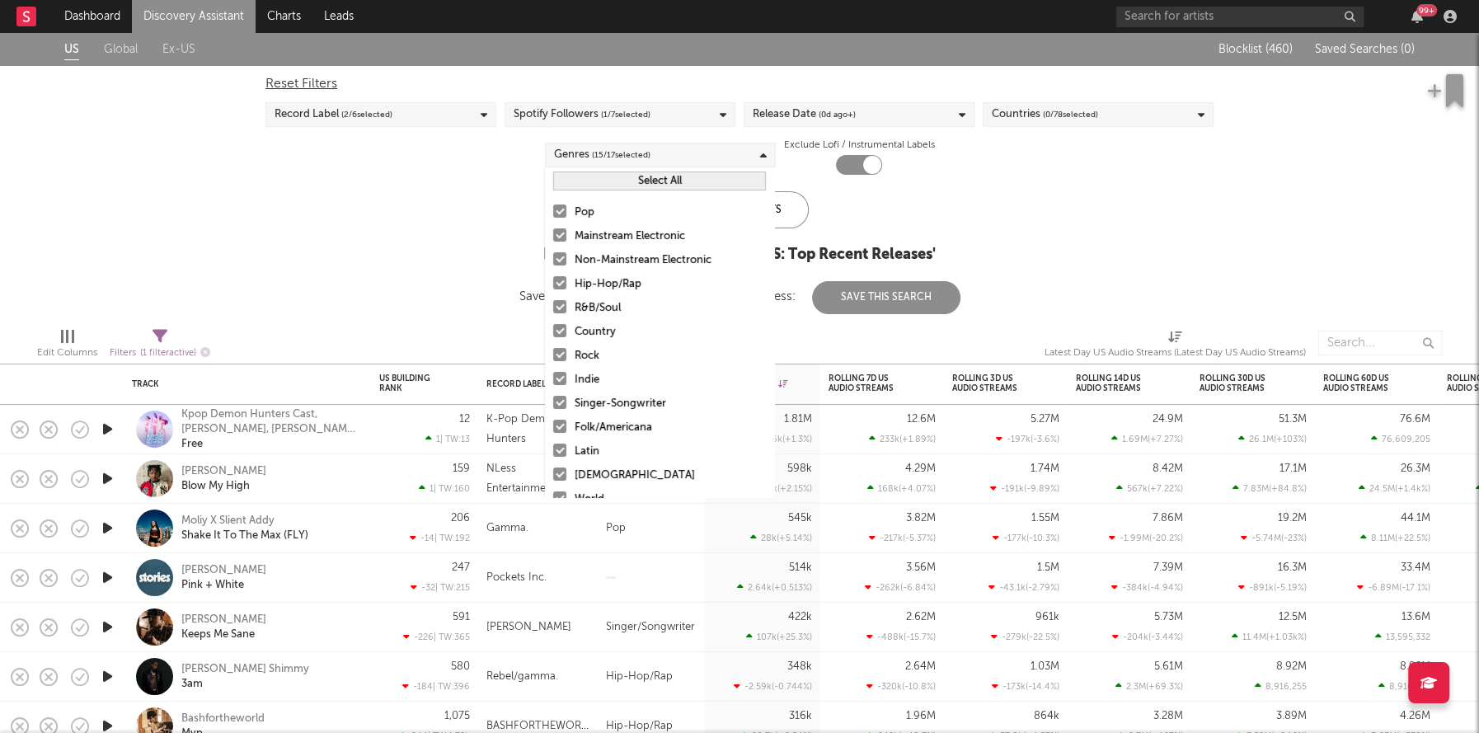
click at [558, 355] on div at bounding box center [559, 354] width 13 height 13
click at [553, 355] on input "Rock" at bounding box center [553, 356] width 0 height 20
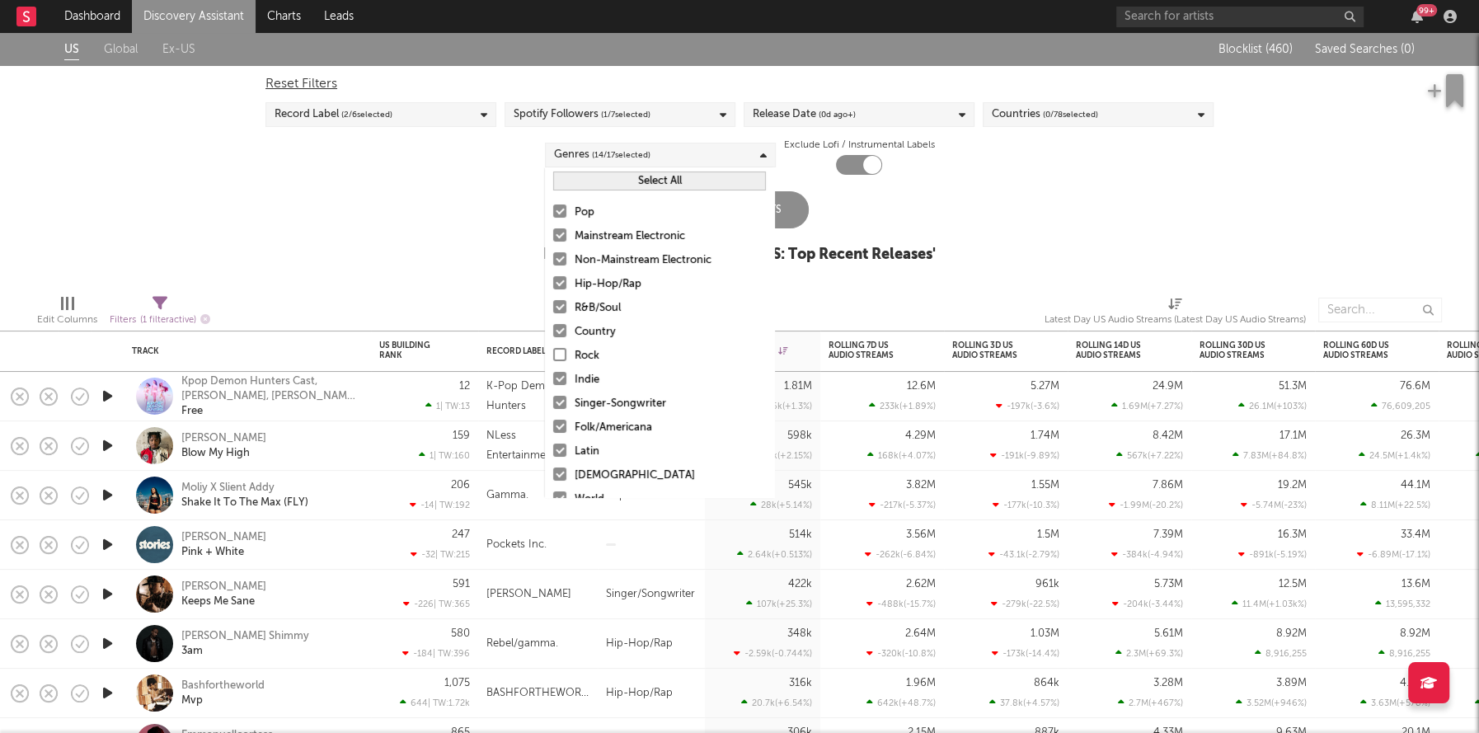
click at [558, 381] on div at bounding box center [559, 378] width 13 height 13
click at [553, 381] on input "Indie" at bounding box center [553, 380] width 0 height 20
click at [566, 428] on div at bounding box center [559, 426] width 13 height 13
click at [553, 428] on input "Folk/Americana" at bounding box center [553, 428] width 0 height 20
click at [561, 451] on div at bounding box center [559, 450] width 13 height 13
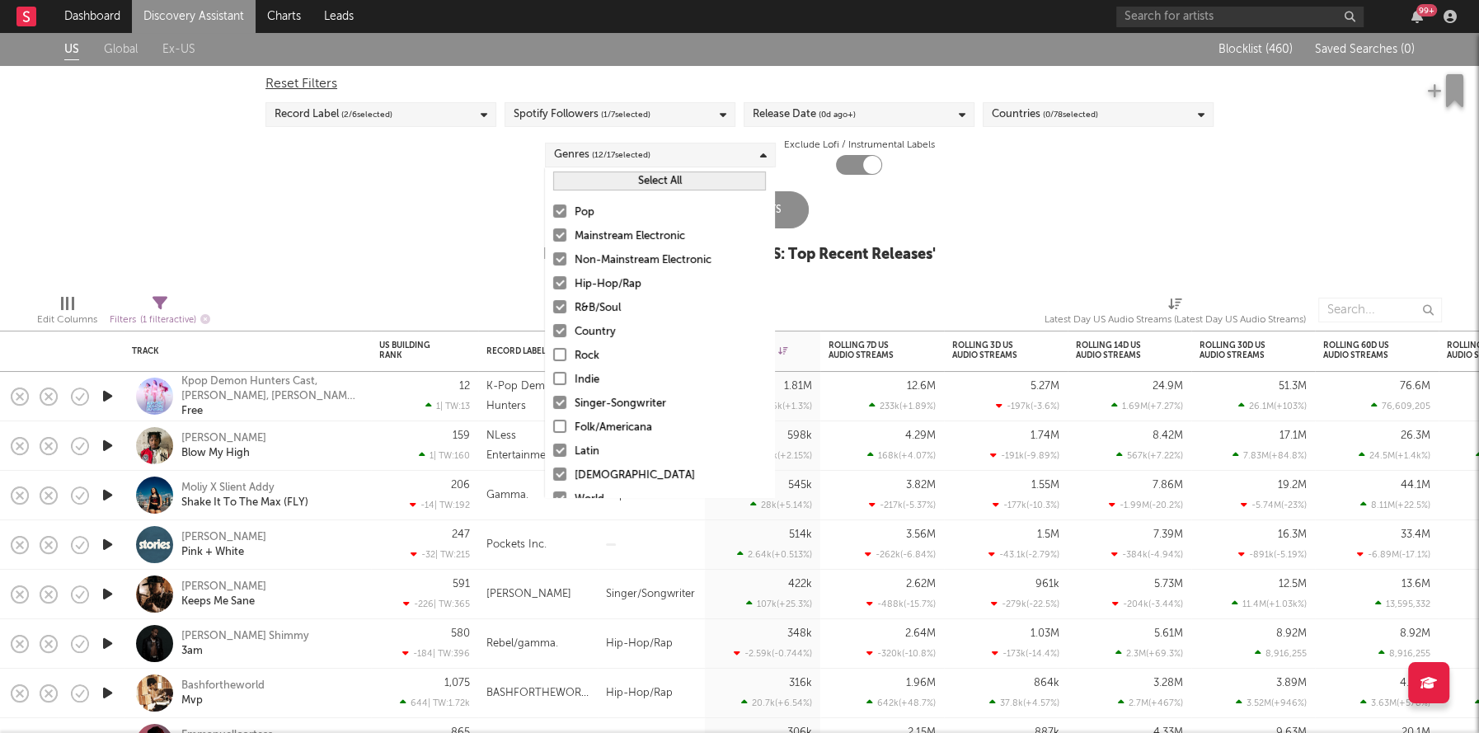
click at [553, 451] on input "Latin" at bounding box center [553, 452] width 0 height 20
click at [561, 472] on div at bounding box center [559, 473] width 13 height 13
click at [553, 472] on input "African" at bounding box center [553, 476] width 0 height 20
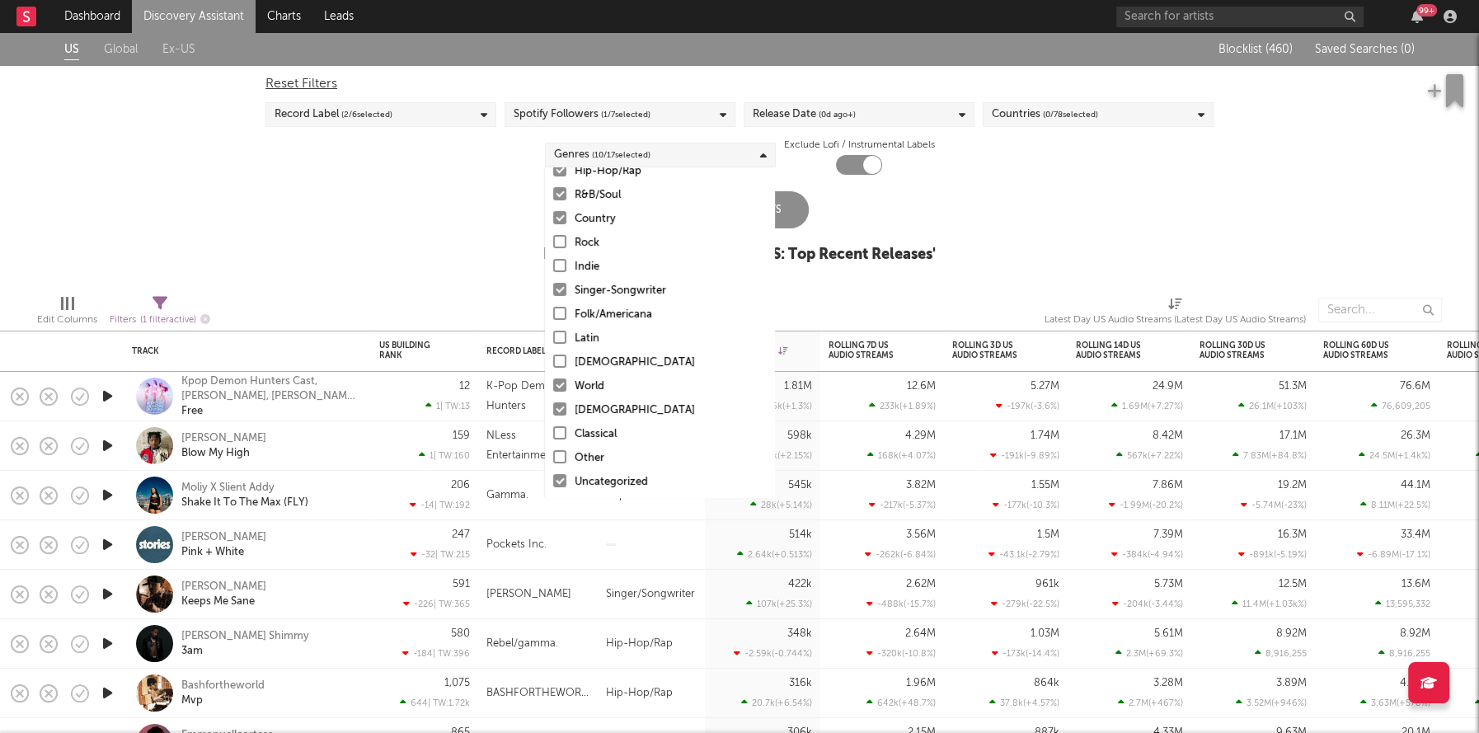
scroll to position [115, 0]
click at [557, 383] on div at bounding box center [559, 382] width 13 height 13
click at [553, 383] on input "World" at bounding box center [553, 384] width 0 height 20
click at [557, 402] on div at bounding box center [559, 406] width 13 height 13
click at [553, 402] on input "Christian" at bounding box center [553, 408] width 0 height 20
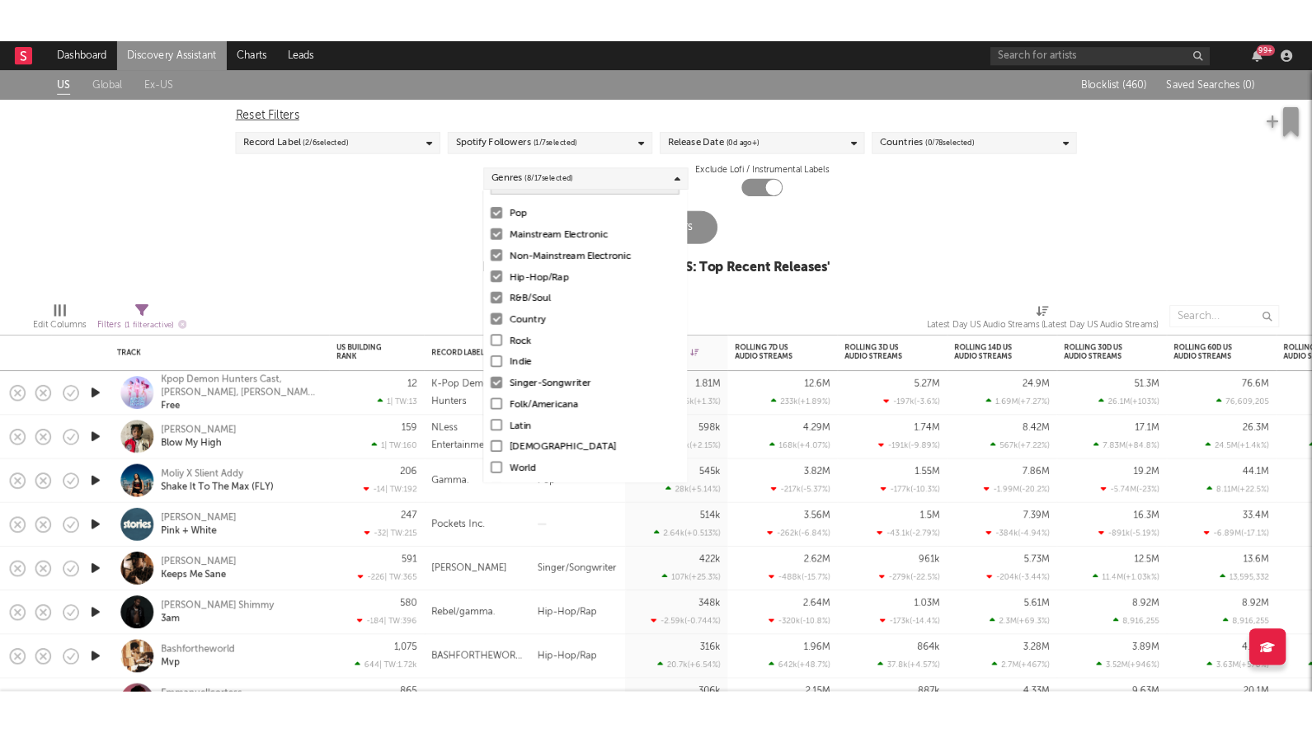
scroll to position [9, 0]
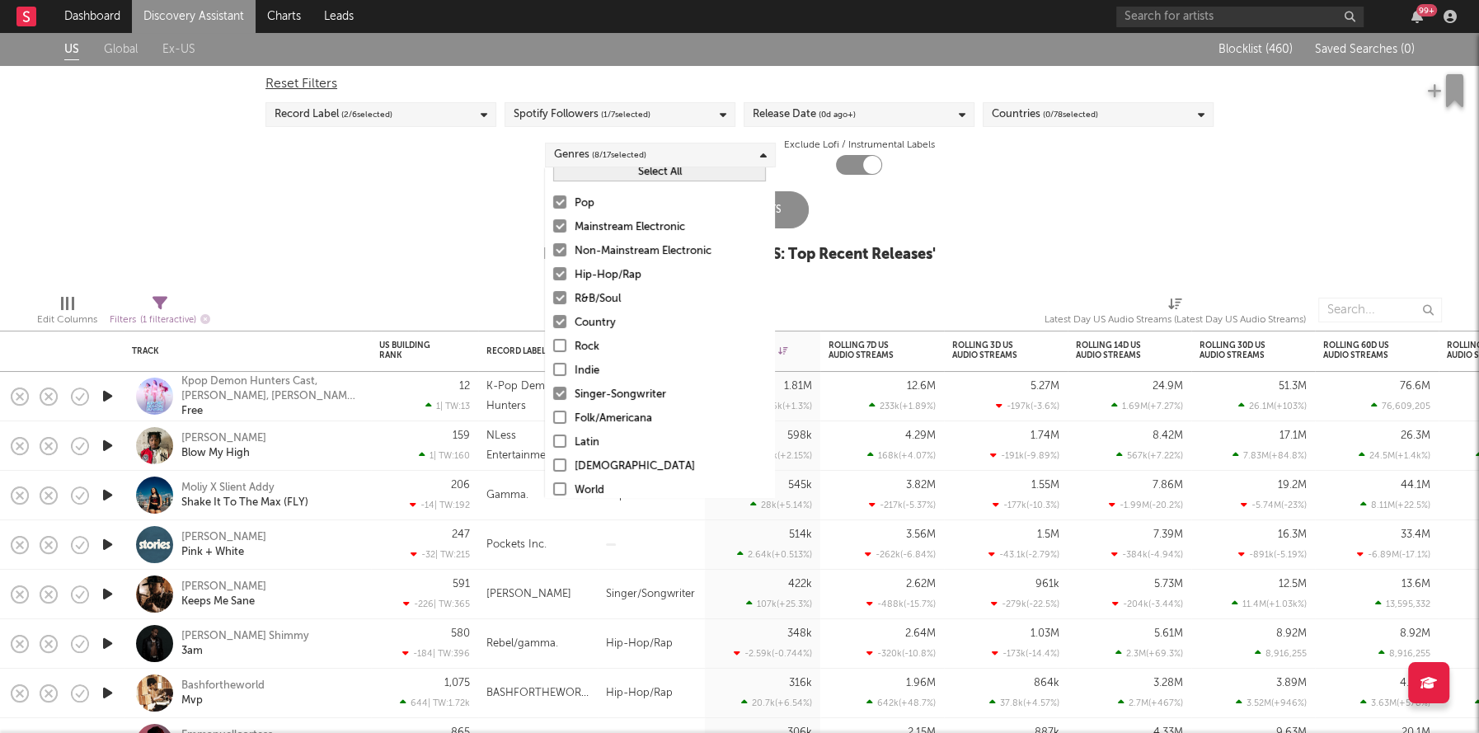
click at [559, 228] on div at bounding box center [559, 225] width 13 height 13
click at [553, 228] on input "Mainstream Electronic" at bounding box center [553, 228] width 0 height 20
click at [559, 255] on div at bounding box center [559, 249] width 13 height 13
click at [553, 255] on input "Non-Mainstream Electronic" at bounding box center [553, 252] width 0 height 20
click at [793, 216] on div "Update Results" at bounding box center [739, 209] width 139 height 37
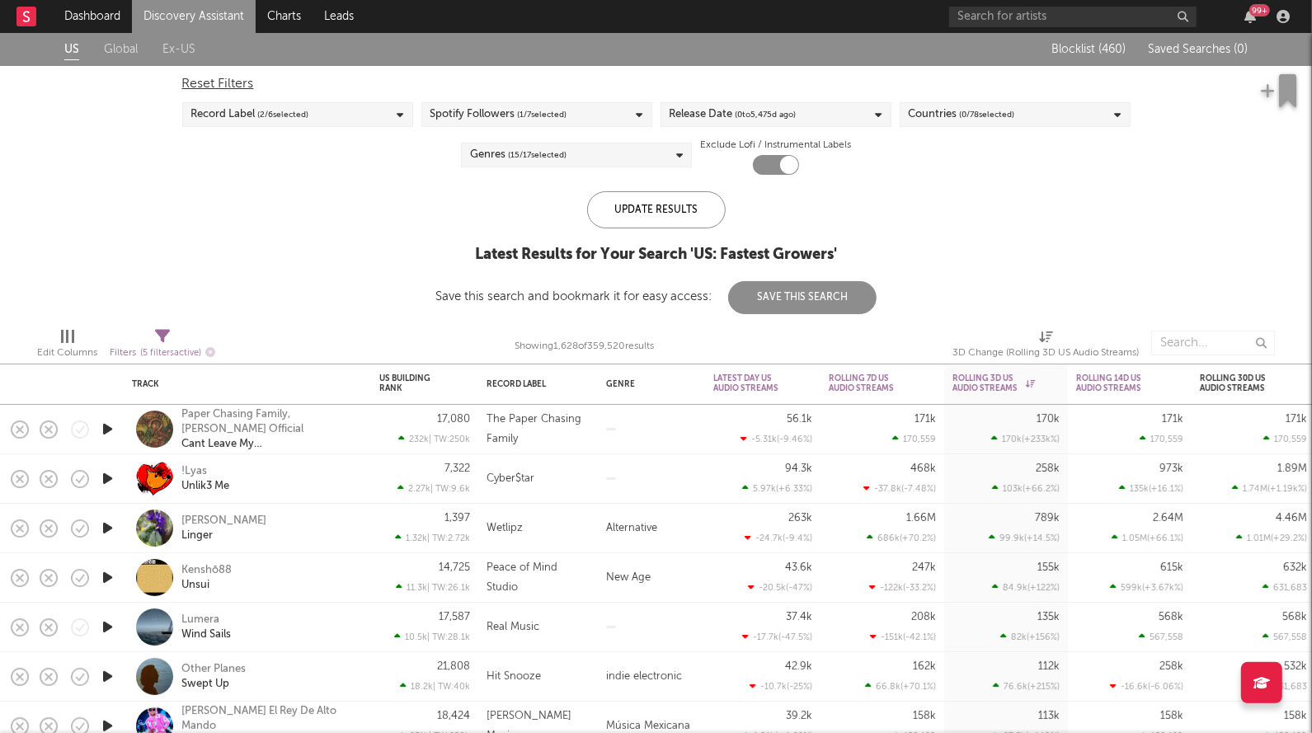
click at [529, 148] on span "( 15 / 17 selected)" at bounding box center [537, 155] width 59 height 20
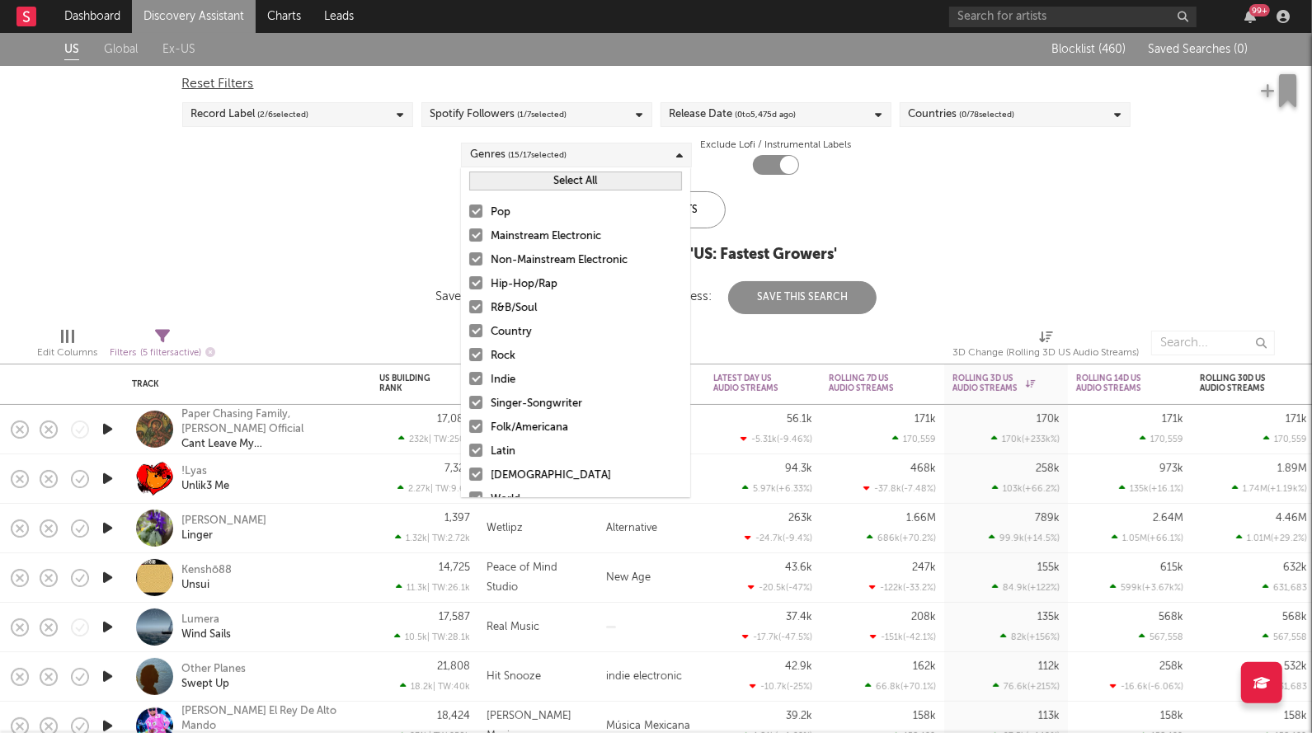
click at [474, 233] on div at bounding box center [475, 234] width 13 height 13
click at [469, 233] on input "Mainstream Electronic" at bounding box center [469, 237] width 0 height 20
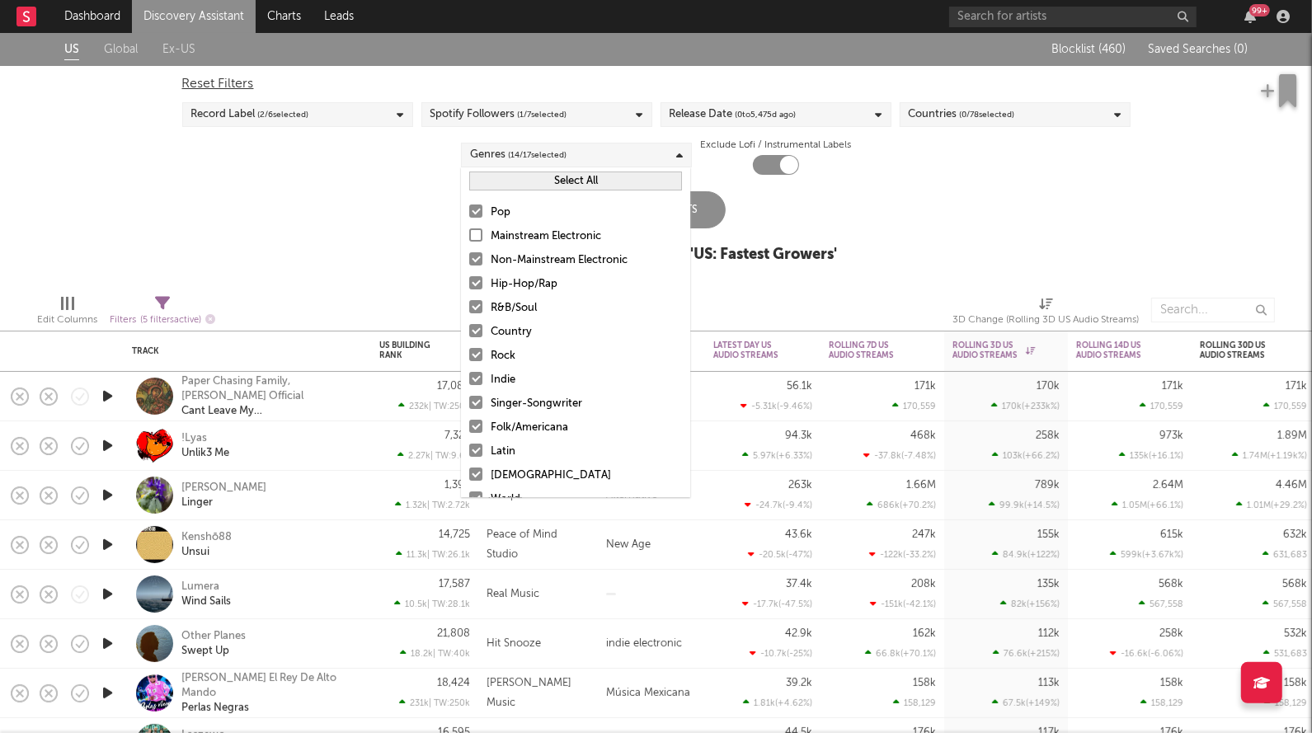
click at [474, 261] on div at bounding box center [475, 258] width 13 height 13
click at [469, 261] on input "Non-Mainstream Electronic" at bounding box center [469, 261] width 0 height 20
click at [473, 346] on label "Rock" at bounding box center [575, 356] width 213 height 20
click at [469, 346] on input "Rock" at bounding box center [469, 356] width 0 height 20
click at [474, 384] on label "Indie" at bounding box center [575, 380] width 213 height 20
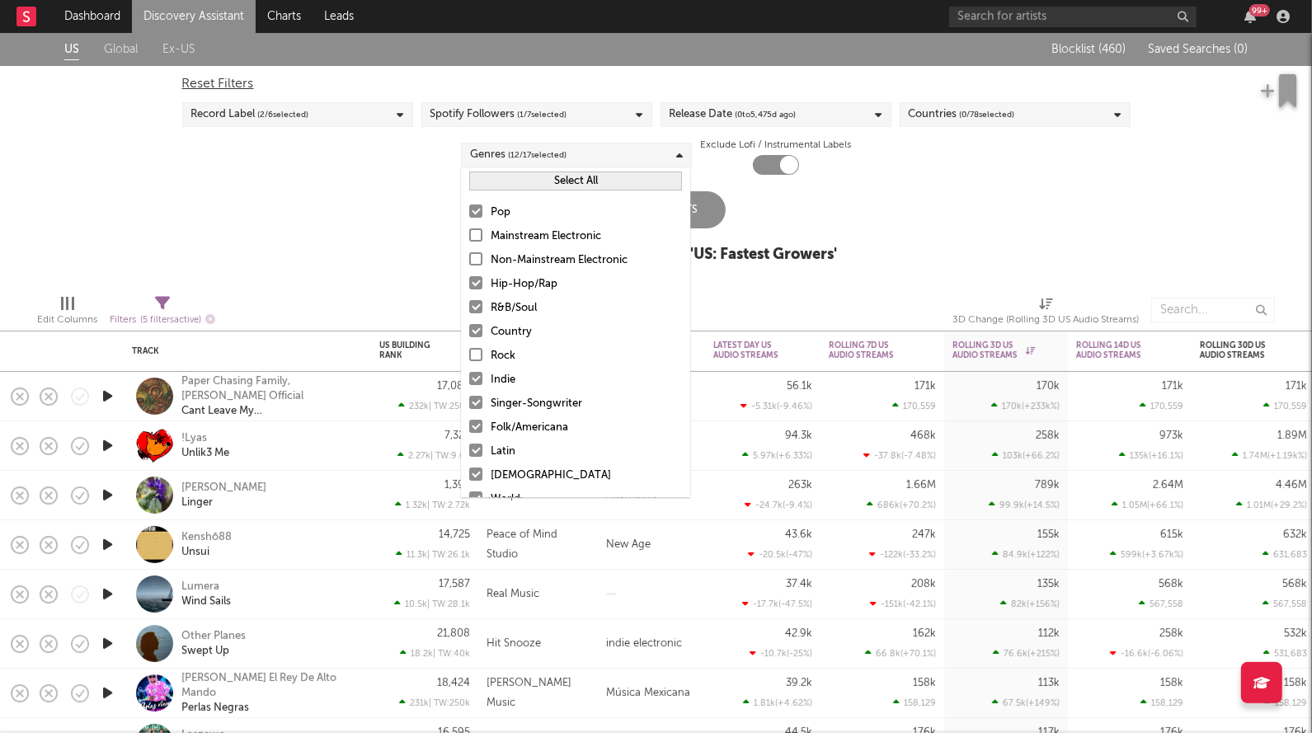
click at [469, 384] on input "Indie" at bounding box center [469, 380] width 0 height 20
click at [471, 406] on div at bounding box center [475, 402] width 13 height 13
click at [469, 406] on input "Singer-Songwriter" at bounding box center [469, 404] width 0 height 20
click at [475, 428] on div at bounding box center [475, 426] width 13 height 13
click at [469, 428] on input "Folk/Americana" at bounding box center [469, 428] width 0 height 20
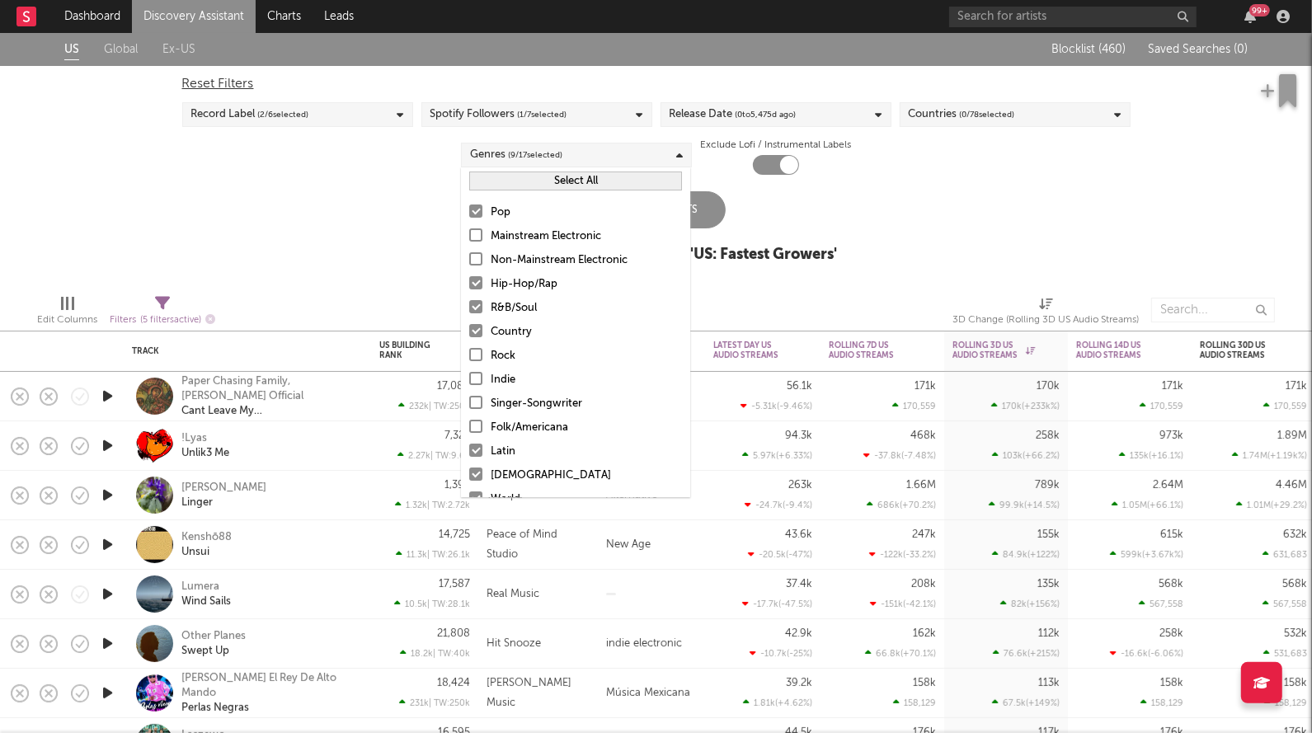
click at [475, 450] on div at bounding box center [475, 450] width 13 height 13
click at [469, 450] on input "Latin" at bounding box center [469, 452] width 0 height 20
click at [475, 468] on div at bounding box center [475, 473] width 13 height 13
click at [469, 468] on input "African" at bounding box center [469, 476] width 0 height 20
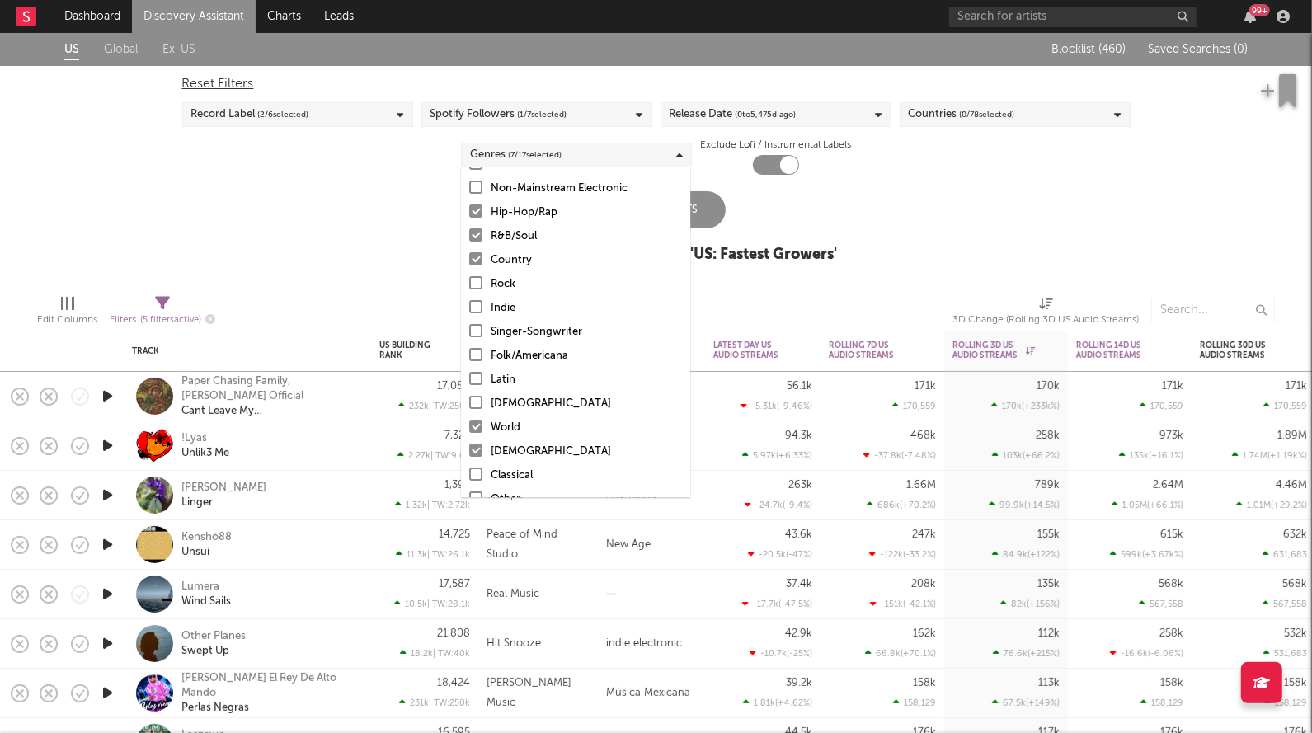
click at [475, 416] on div "Pop Mainstream Electronic Non-Mainstream Electronic Hip-Hop/Rap R&B/Soul Countr…" at bounding box center [575, 332] width 229 height 419
click at [475, 437] on div "Pop Mainstream Electronic Non-Mainstream Electronic Hip-Hop/Rap R&B/Soul Countr…" at bounding box center [575, 332] width 229 height 419
click at [475, 421] on div at bounding box center [475, 426] width 13 height 13
click at [469, 421] on input "World" at bounding box center [469, 428] width 0 height 20
click at [475, 449] on div at bounding box center [475, 450] width 13 height 13
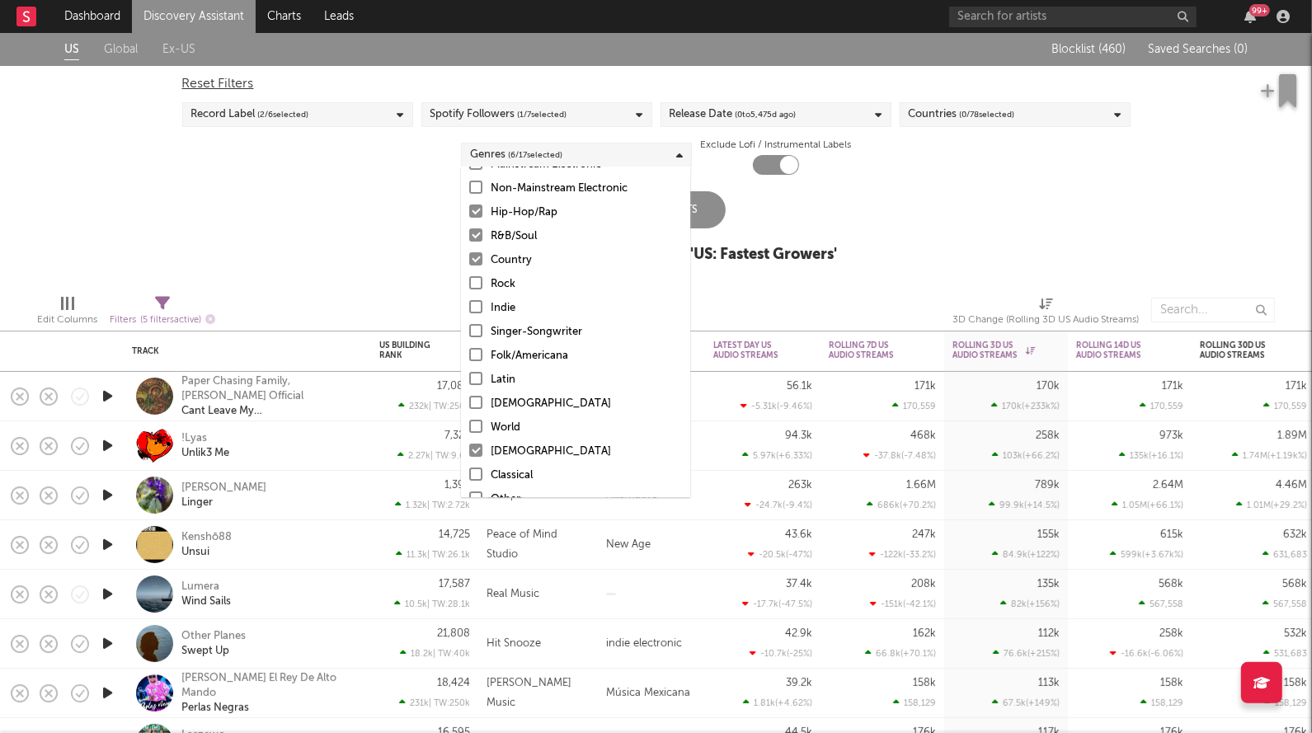
click at [469, 449] on input "Christian" at bounding box center [469, 452] width 0 height 20
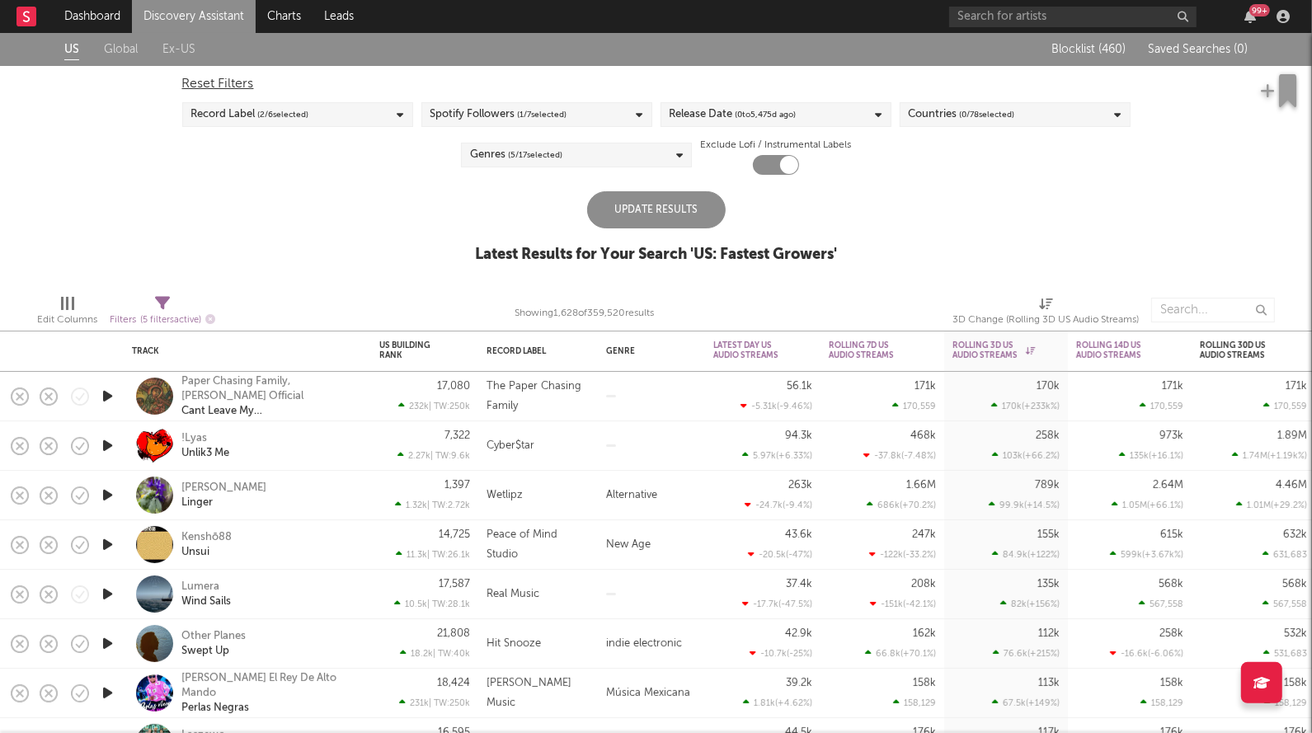
click at [889, 213] on div "US Global Ex-US Blocklist ( 460 ) Saved Searches ( 0 ) Reset Filters Record Lab…" at bounding box center [656, 157] width 1312 height 248
click at [669, 209] on div "Update Results" at bounding box center [656, 209] width 139 height 37
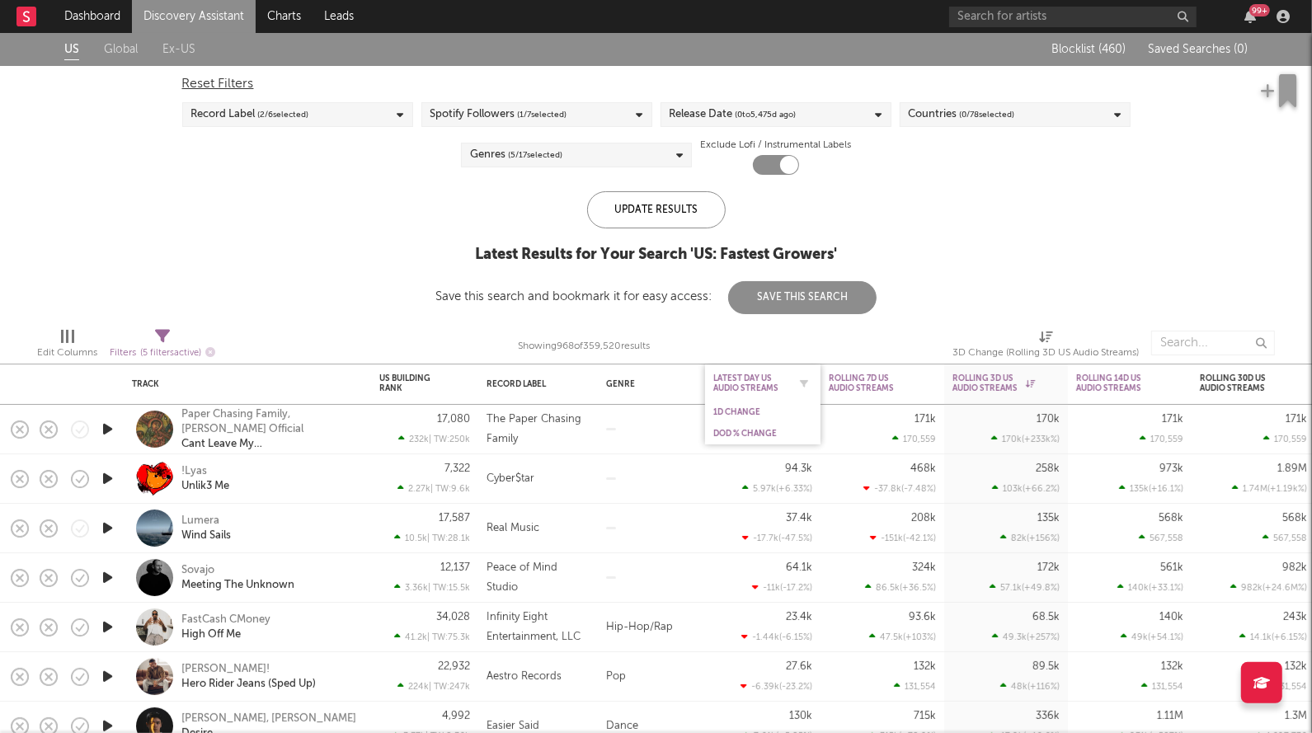
click at [732, 379] on div "Latest Day US Audio Streams" at bounding box center [750, 383] width 74 height 20
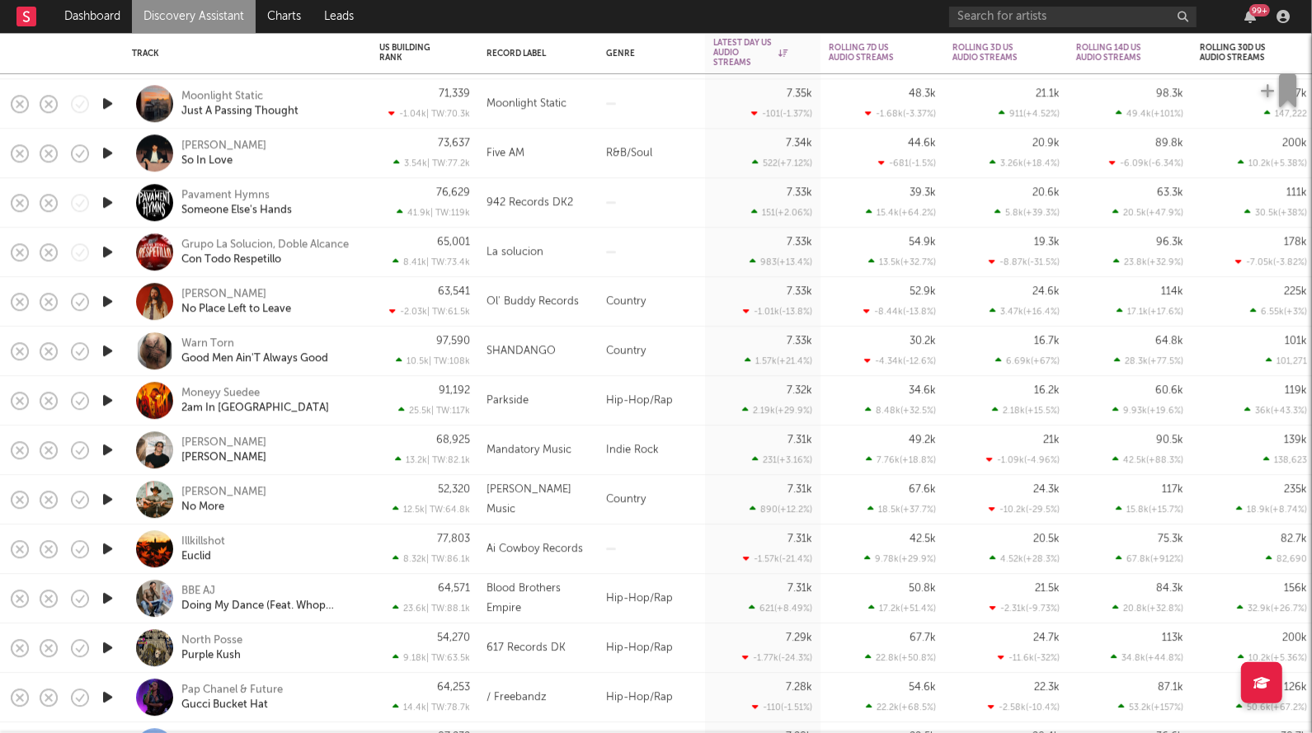
click at [106, 150] on icon "button" at bounding box center [107, 153] width 17 height 21
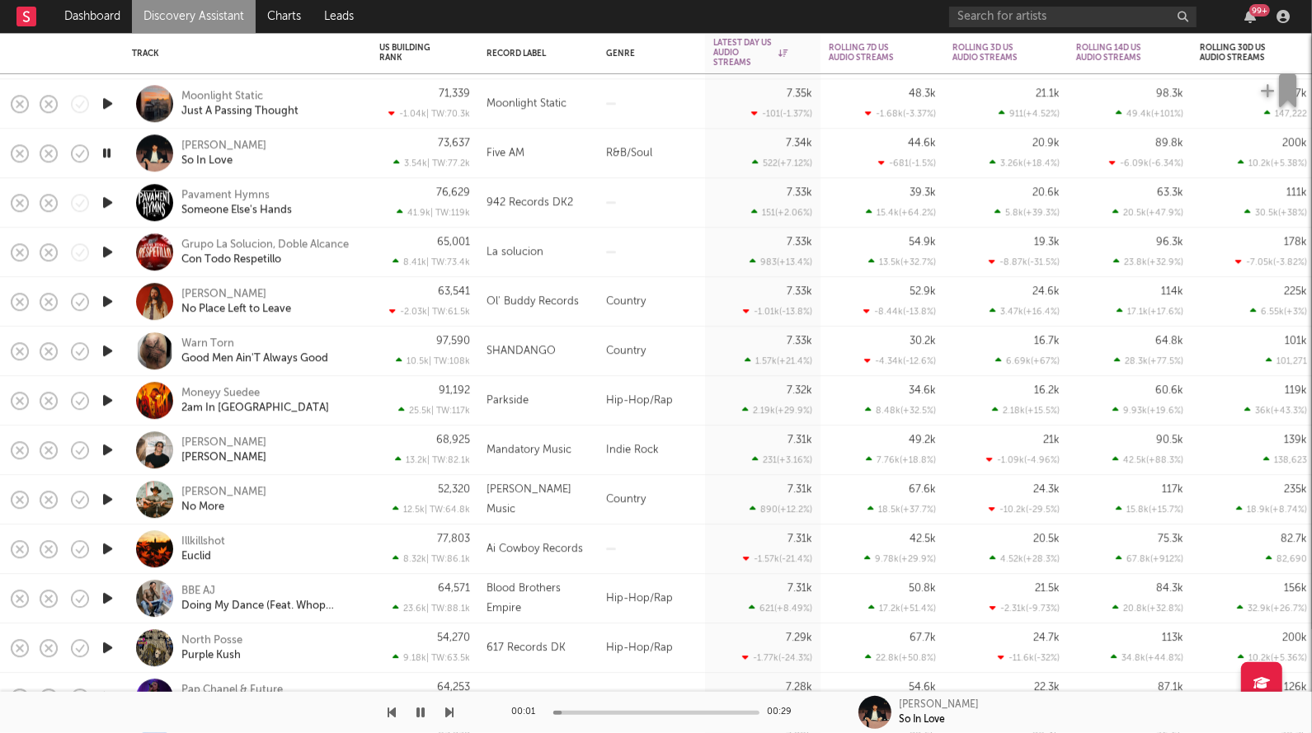
click at [110, 162] on icon "button" at bounding box center [107, 153] width 16 height 21
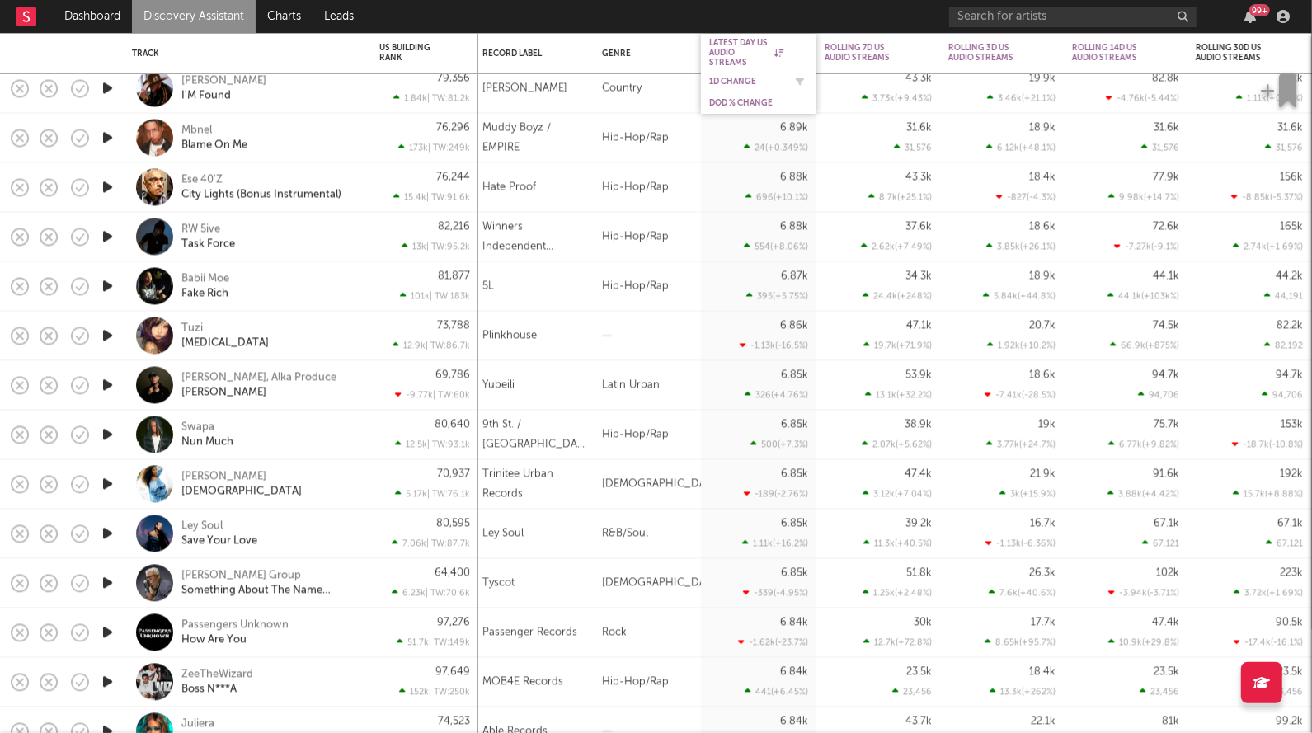
click at [731, 74] on div "1D Change" at bounding box center [758, 81] width 99 height 16
click at [727, 75] on div "1D Change" at bounding box center [758, 81] width 99 height 16
click at [723, 80] on div "1D Change" at bounding box center [746, 82] width 74 height 10
